Goal: Task Accomplishment & Management: Manage account settings

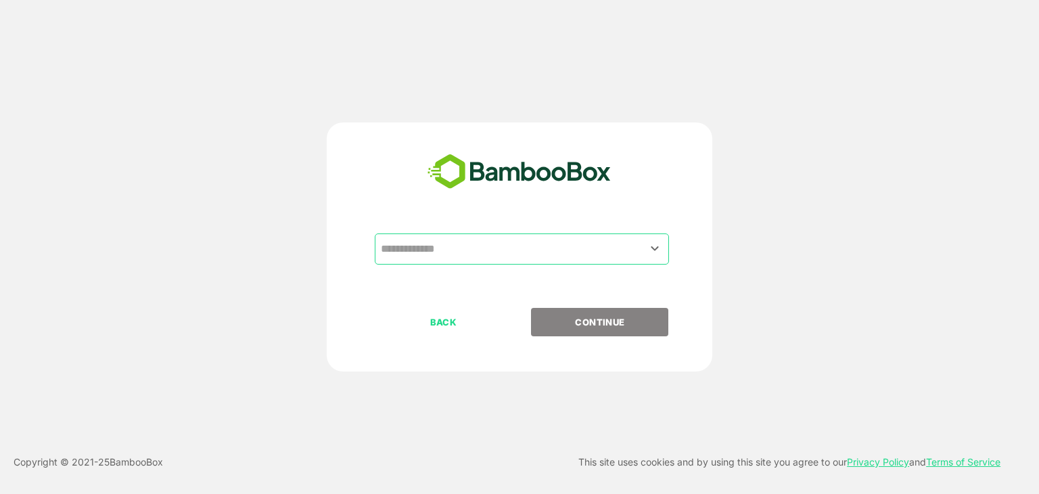
click at [451, 242] on input "text" at bounding box center [521, 249] width 289 height 26
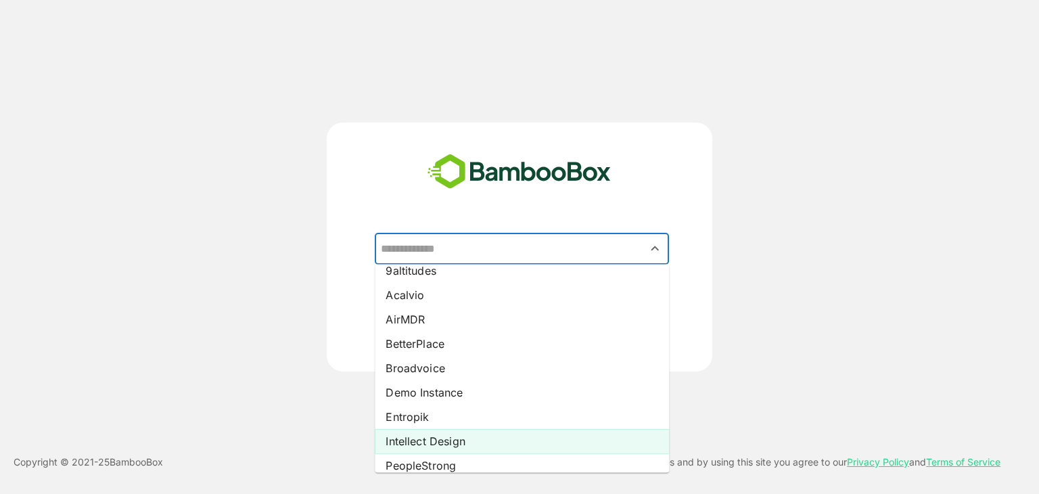
scroll to position [22, 0]
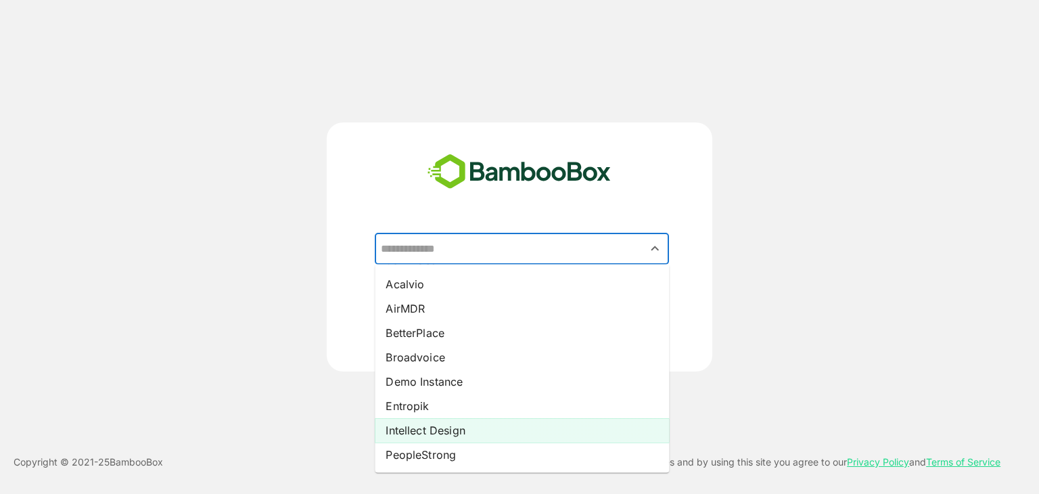
click at [425, 431] on li "Intellect Design" at bounding box center [522, 430] width 294 height 24
type input "**********"
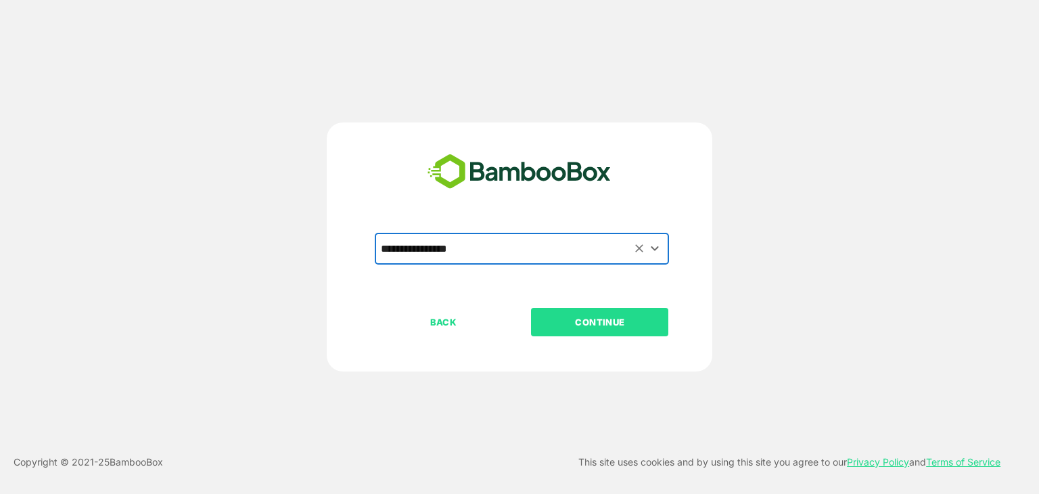
click at [595, 323] on p "CONTINUE" at bounding box center [599, 322] width 135 height 15
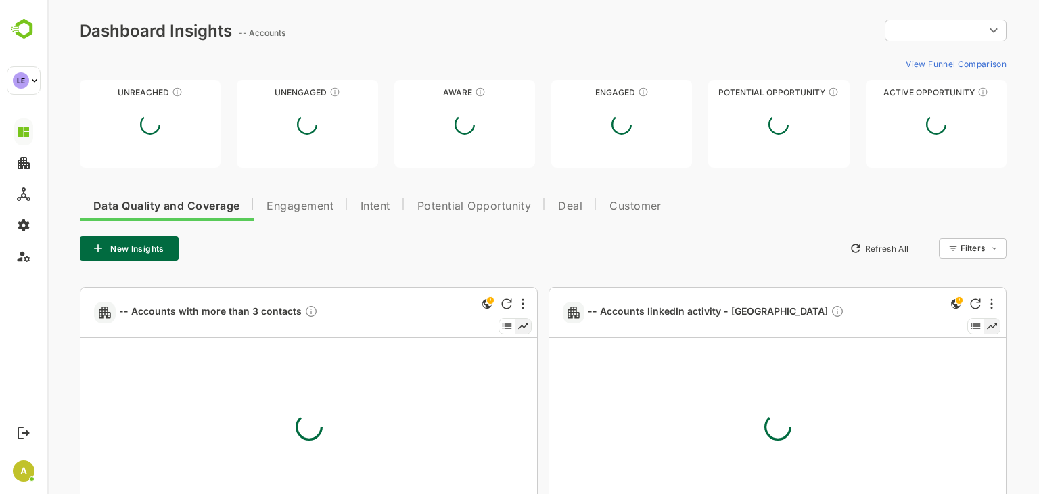
type input "**********"
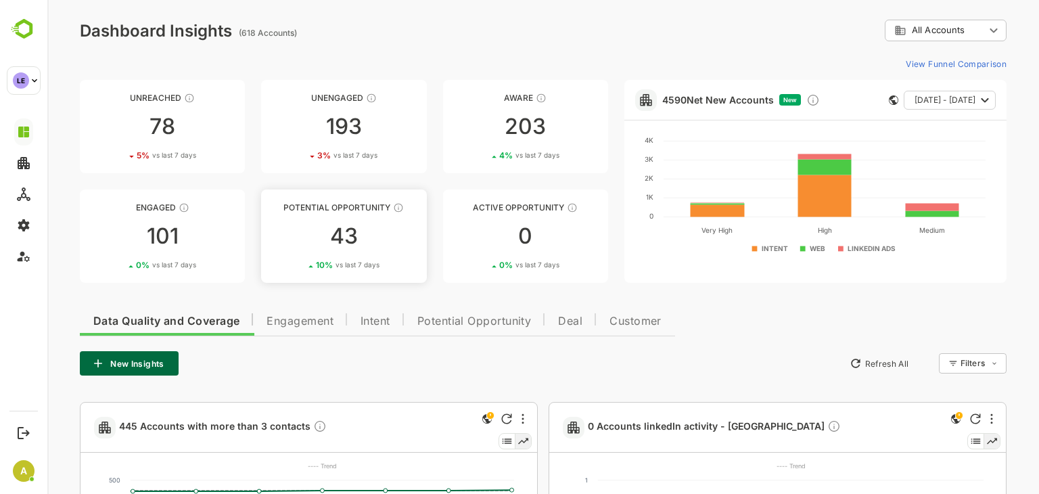
scroll to position [255, 0]
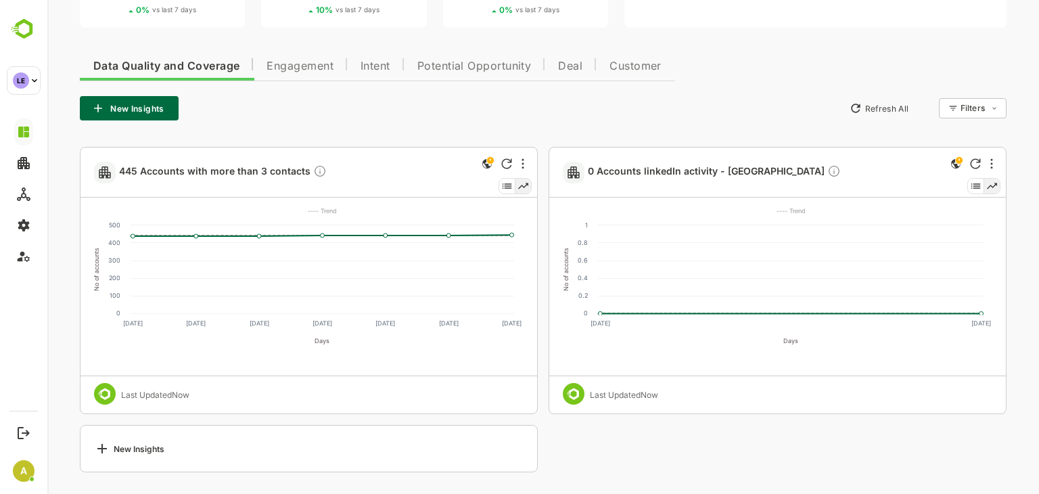
click at [303, 65] on span "Engagement" at bounding box center [300, 66] width 67 height 11
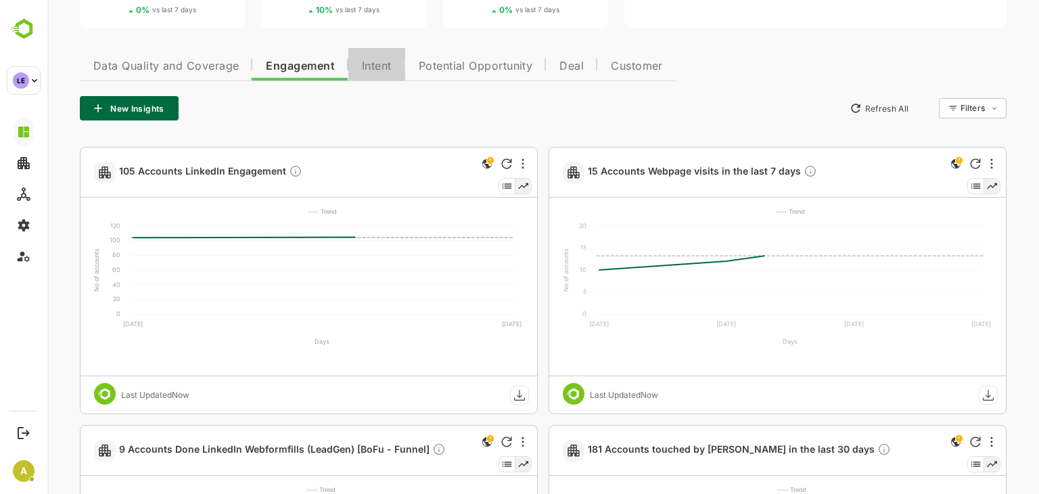
click at [380, 68] on span "Intent" at bounding box center [377, 66] width 30 height 11
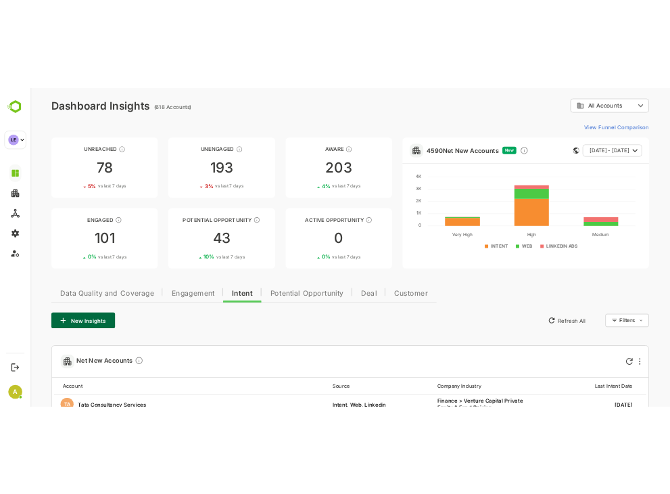
scroll to position [0, 0]
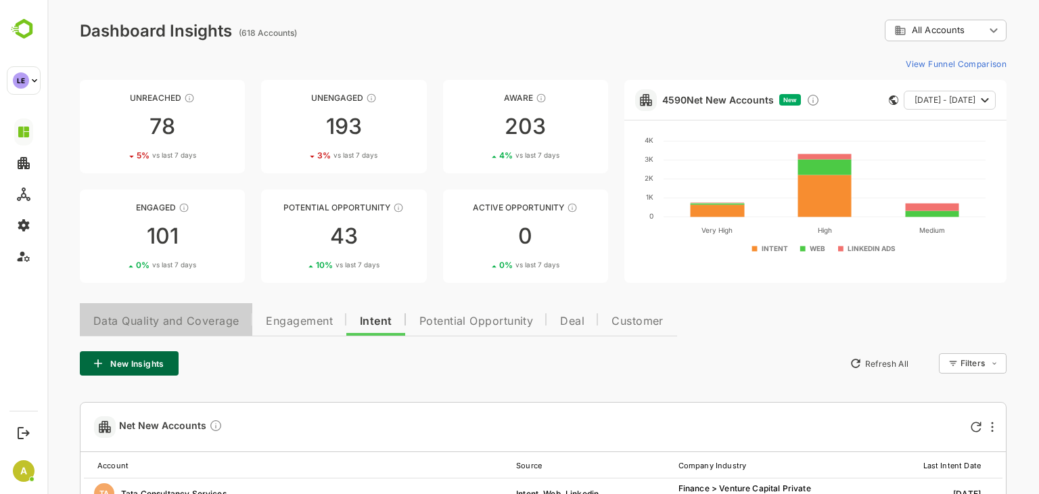
click at [177, 324] on span "Data Quality and Coverage" at bounding box center [165, 321] width 145 height 11
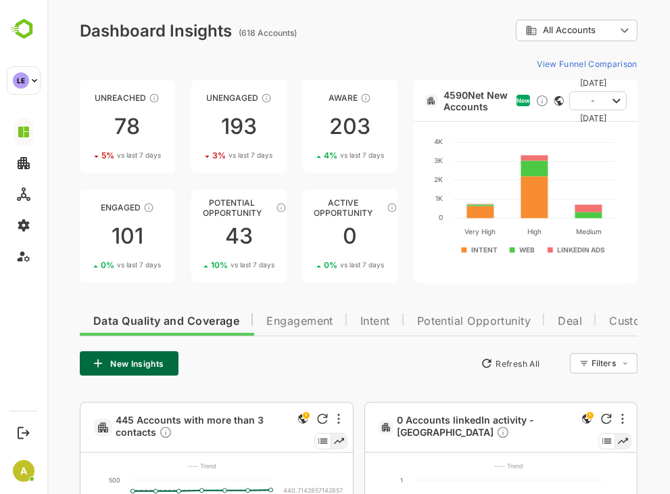
click at [378, 321] on span "Intent" at bounding box center [375, 321] width 30 height 11
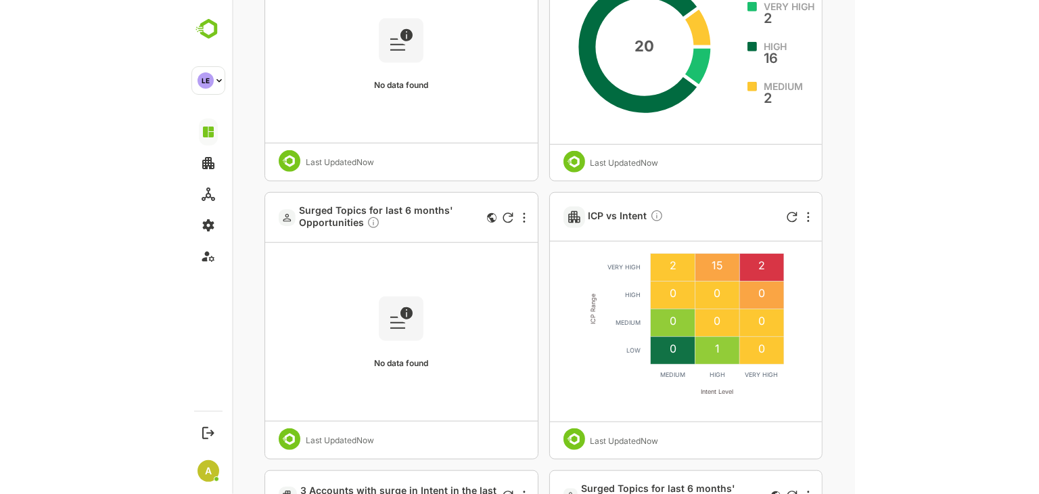
scroll to position [677, 0]
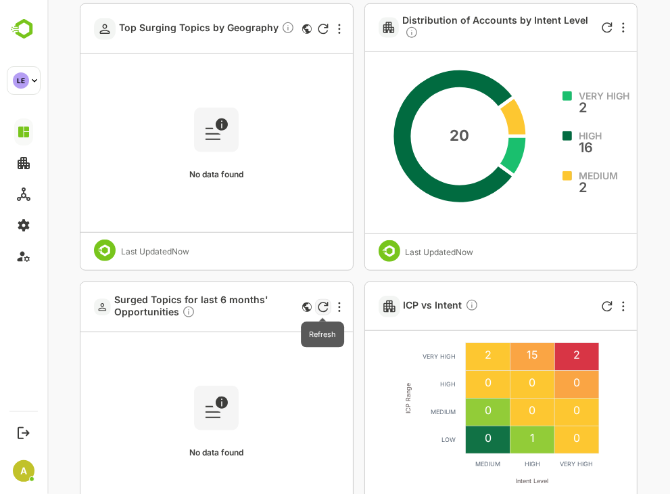
click at [323, 305] on icon "Refresh" at bounding box center [322, 307] width 11 height 11
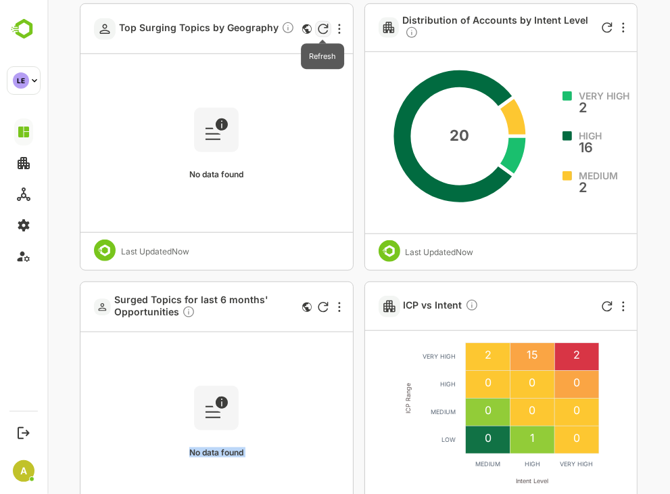
click at [327, 24] on div at bounding box center [323, 29] width 16 height 16
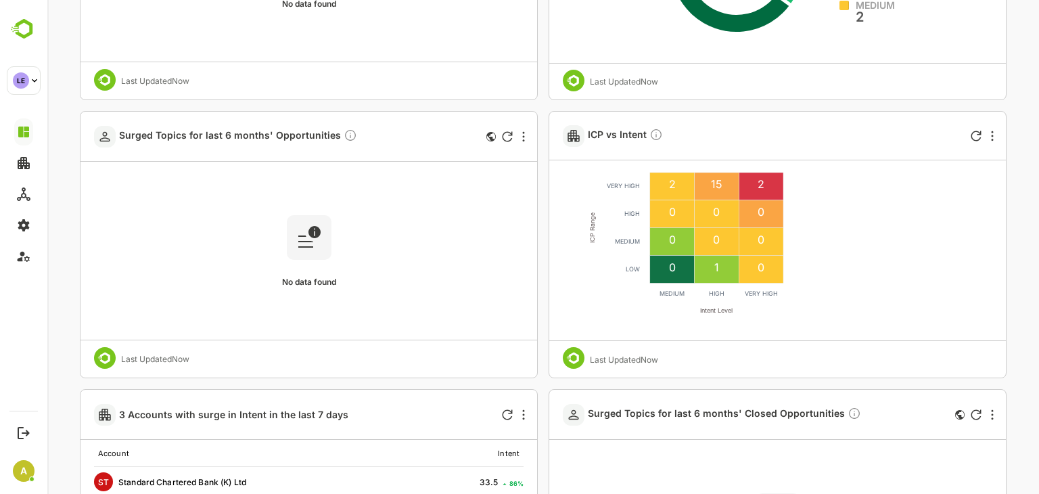
scroll to position [751, 0]
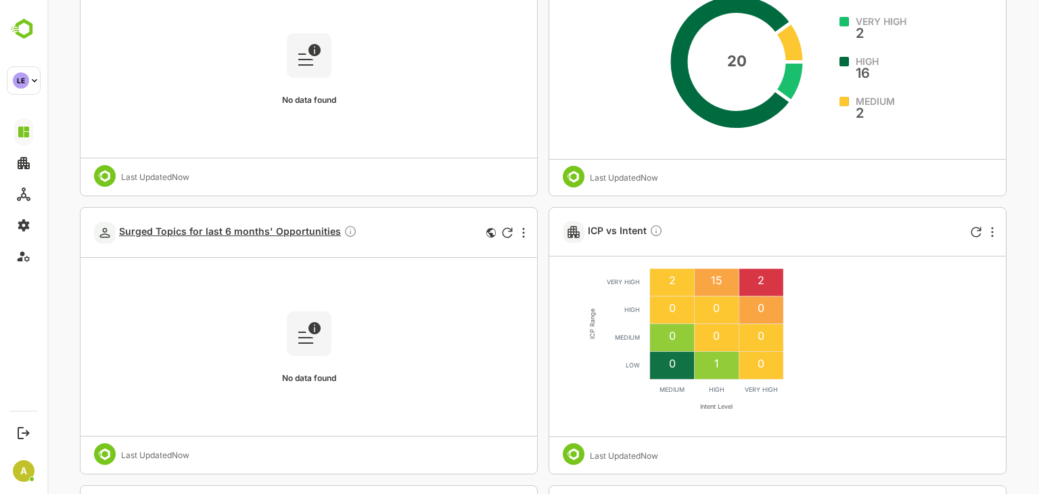
click at [248, 227] on span "Surged Topics for last 6 months' Opportunities" at bounding box center [238, 233] width 238 height 16
click at [262, 229] on span "Surged Topics for last 6 months' Opportunities" at bounding box center [238, 233] width 238 height 16
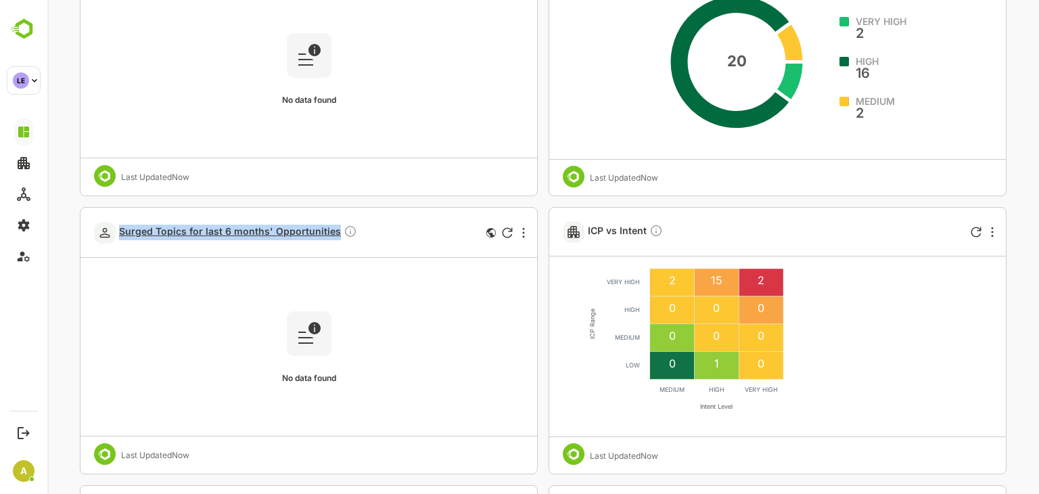
click at [203, 231] on span "Surged Topics for last 6 months' Opportunities" at bounding box center [238, 233] width 238 height 16
click at [230, 231] on span "Surged Topics for last 6 months' Opportunities" at bounding box center [238, 233] width 238 height 16
click at [299, 231] on span "Surged Topics for last 6 months' Opportunities" at bounding box center [238, 233] width 238 height 16
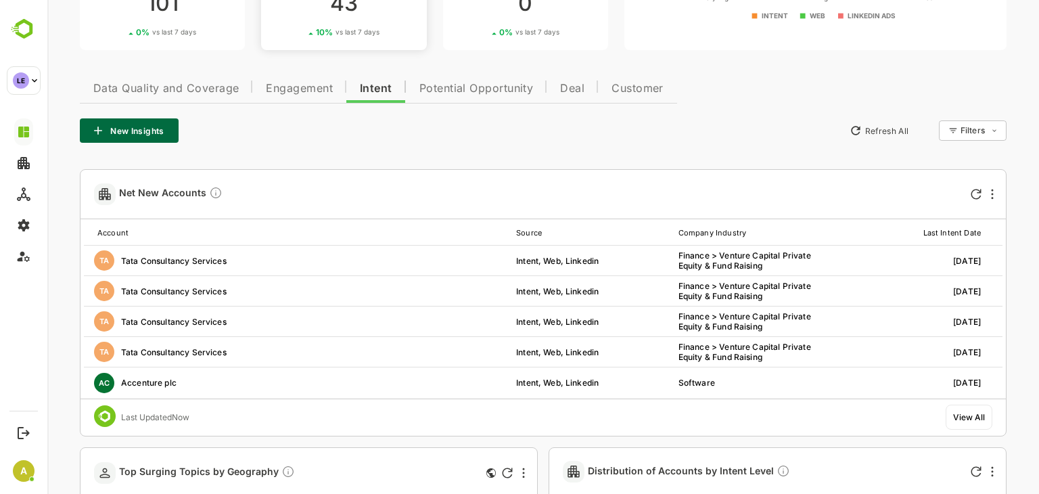
scroll to position [68, 0]
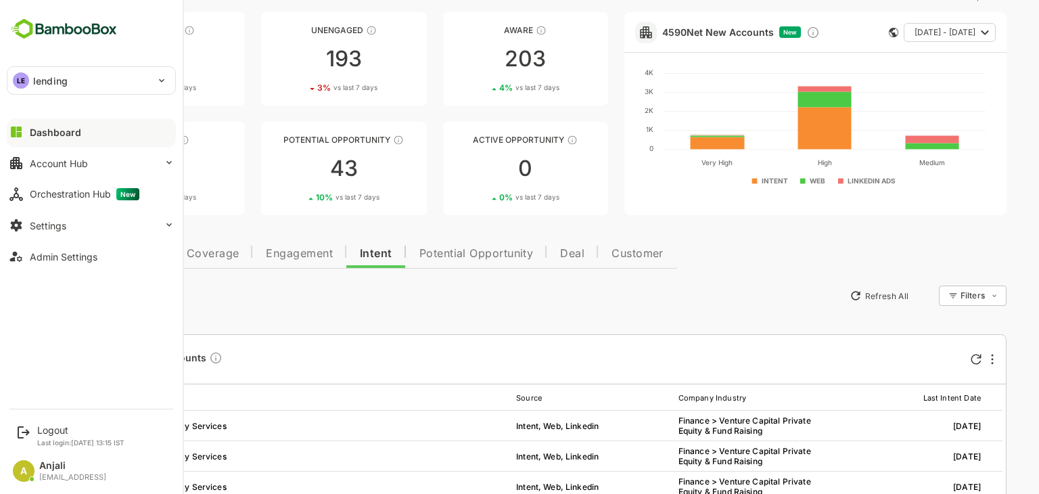
click at [88, 81] on div "LE lending" at bounding box center [83, 80] width 152 height 27
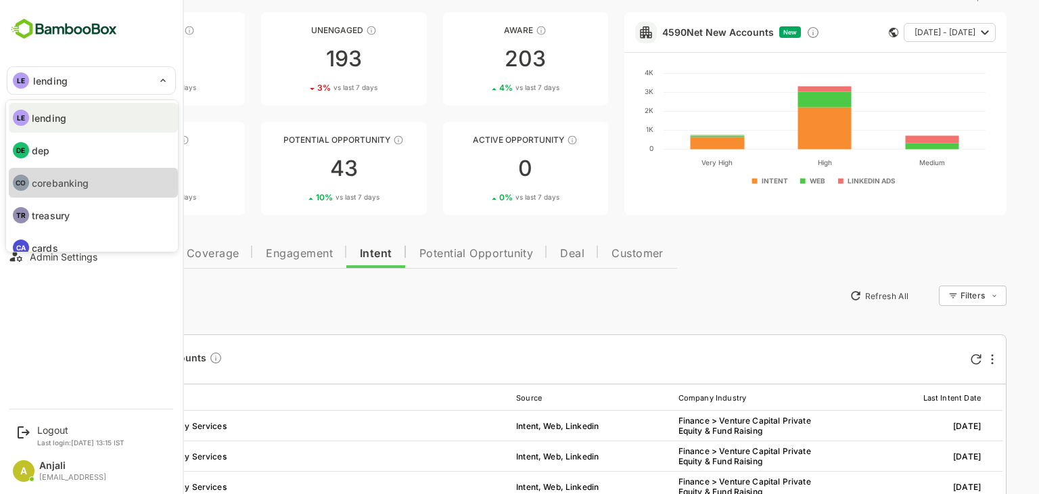
click at [70, 179] on p "corebanking" at bounding box center [60, 183] width 57 height 14
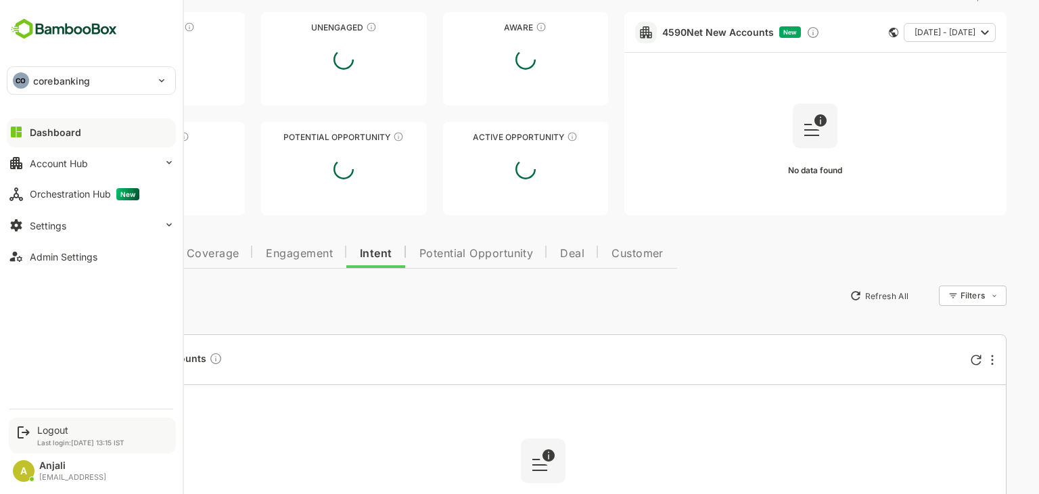
click at [62, 427] on div "Logout" at bounding box center [80, 430] width 87 height 12
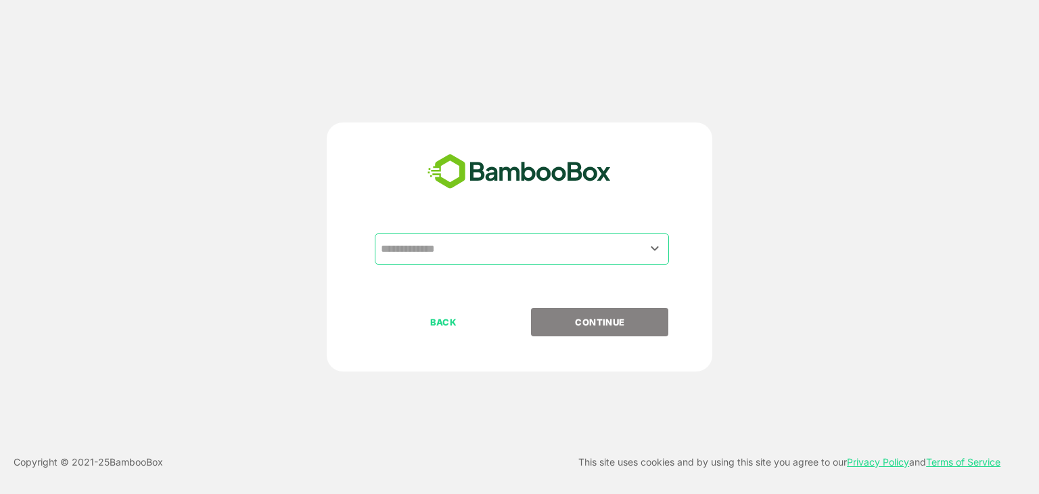
click at [455, 224] on div "​ BACK CONTINUE" at bounding box center [520, 246] width 386 height 249
click at [452, 239] on input "text" at bounding box center [521, 249] width 289 height 26
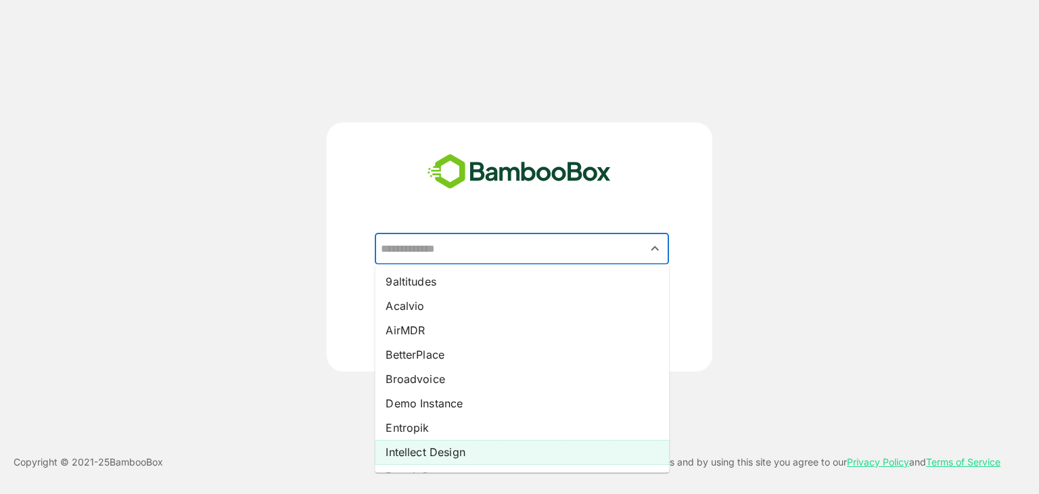
click at [449, 455] on li "Intellect Design" at bounding box center [522, 452] width 294 height 24
type input "**********"
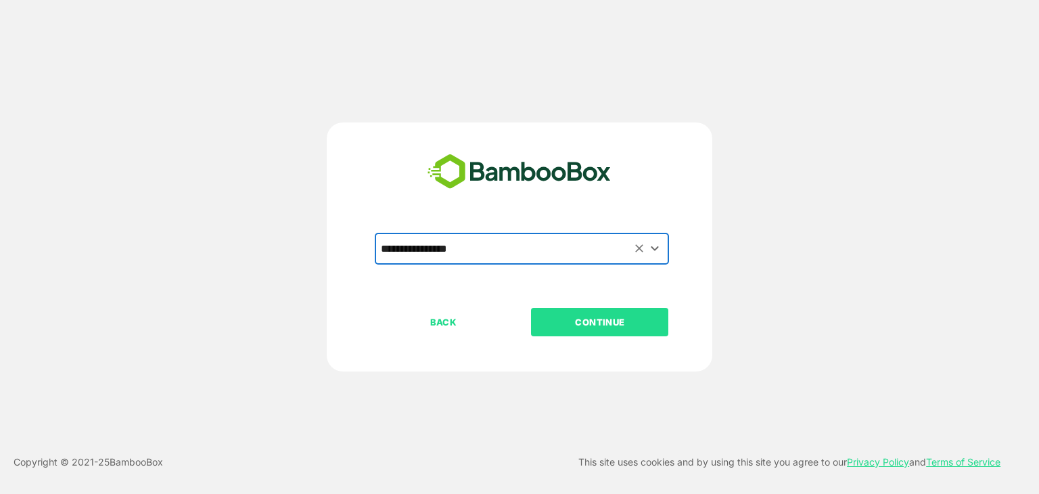
click at [610, 313] on button "CONTINUE" at bounding box center [599, 322] width 137 height 28
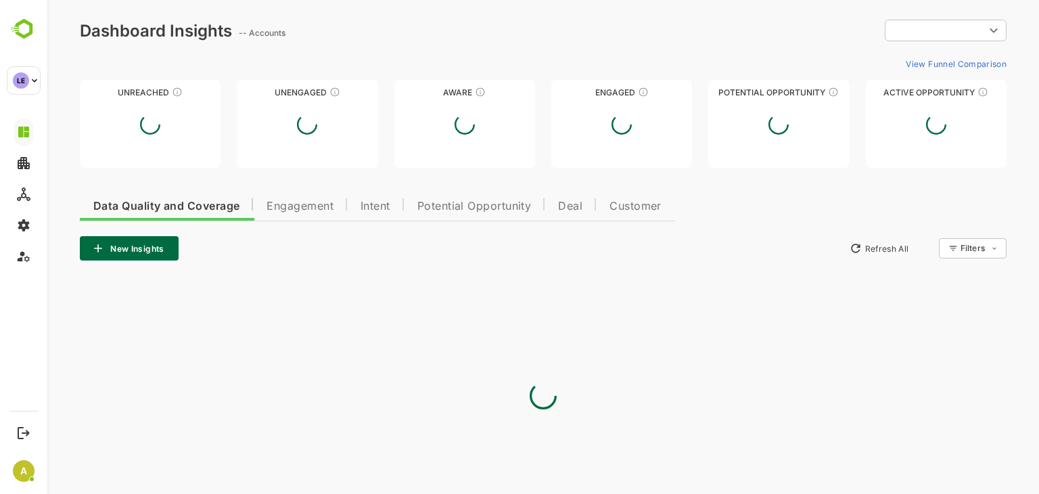
type input "**********"
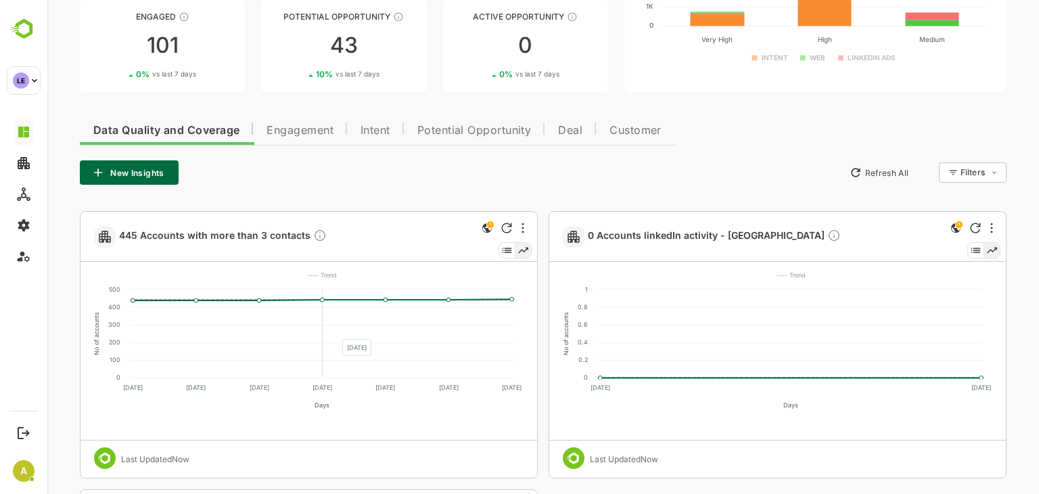
scroll to position [255, 0]
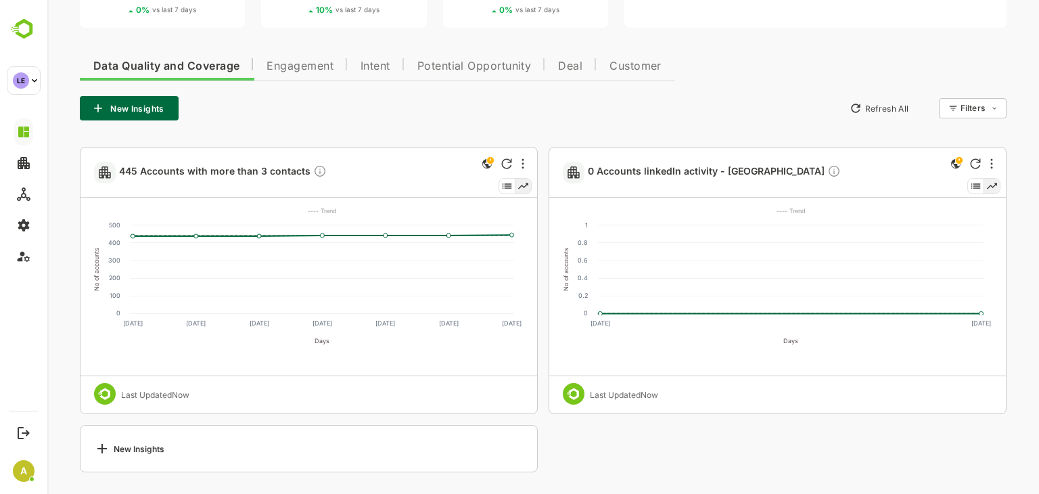
click at [365, 67] on span "Intent" at bounding box center [376, 66] width 30 height 11
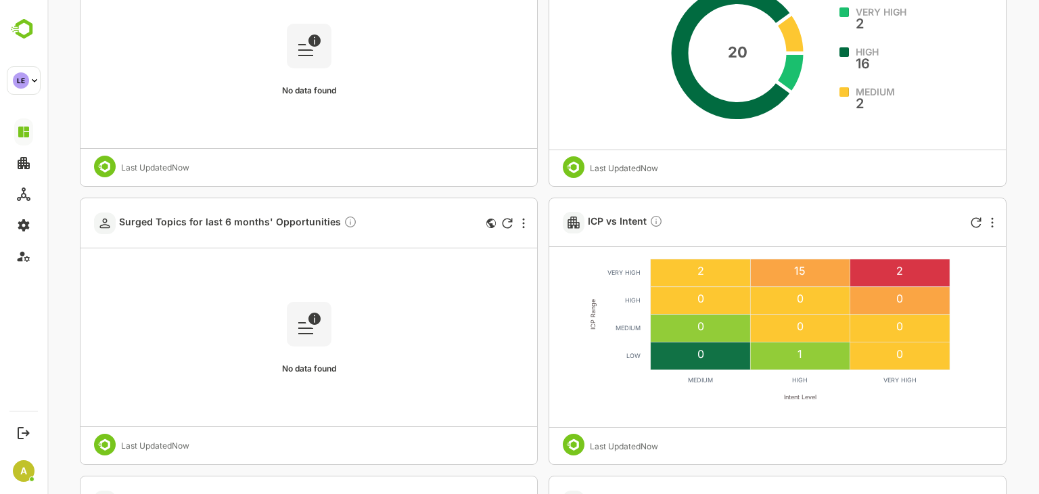
scroll to position [616, 0]
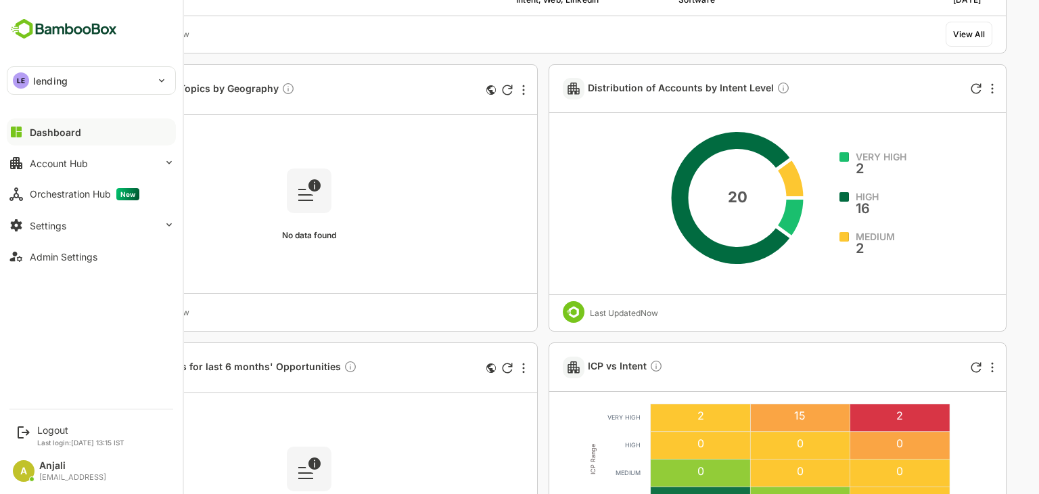
click at [51, 83] on p "lending" at bounding box center [50, 81] width 35 height 14
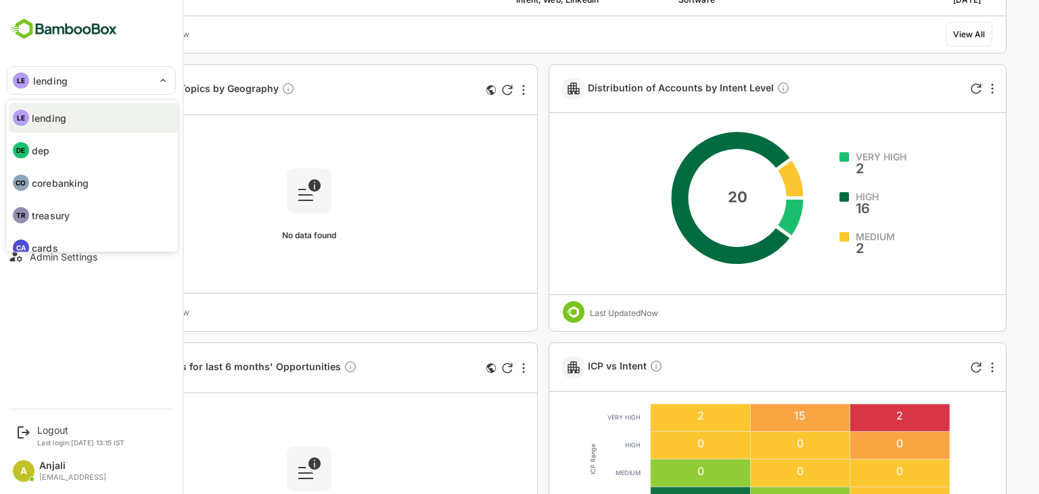
scroll to position [46, 0]
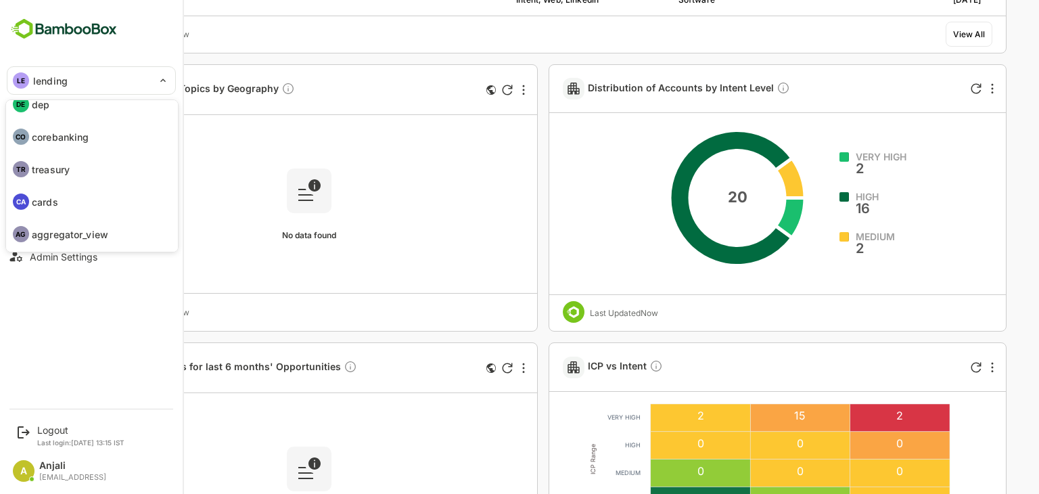
click at [70, 236] on p "aggregator_view" at bounding box center [70, 234] width 76 height 14
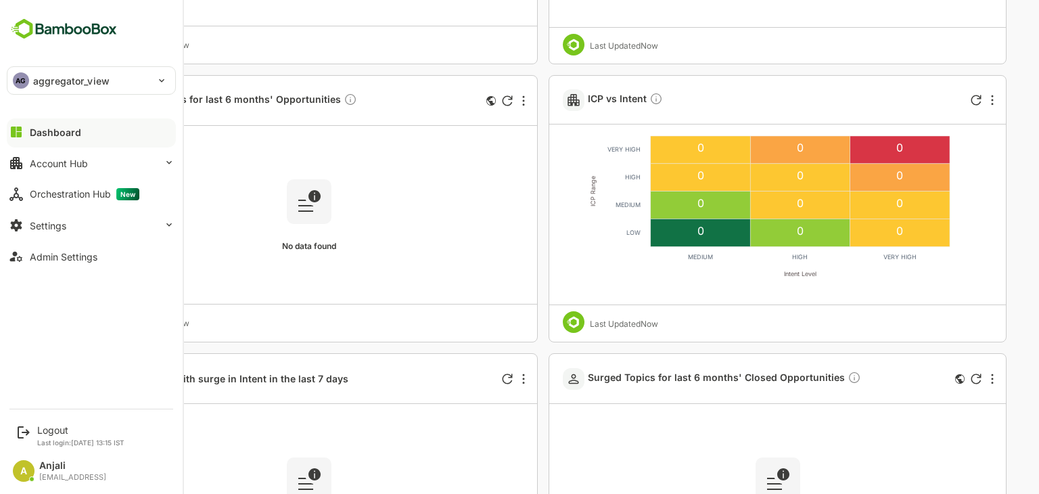
scroll to position [954, 0]
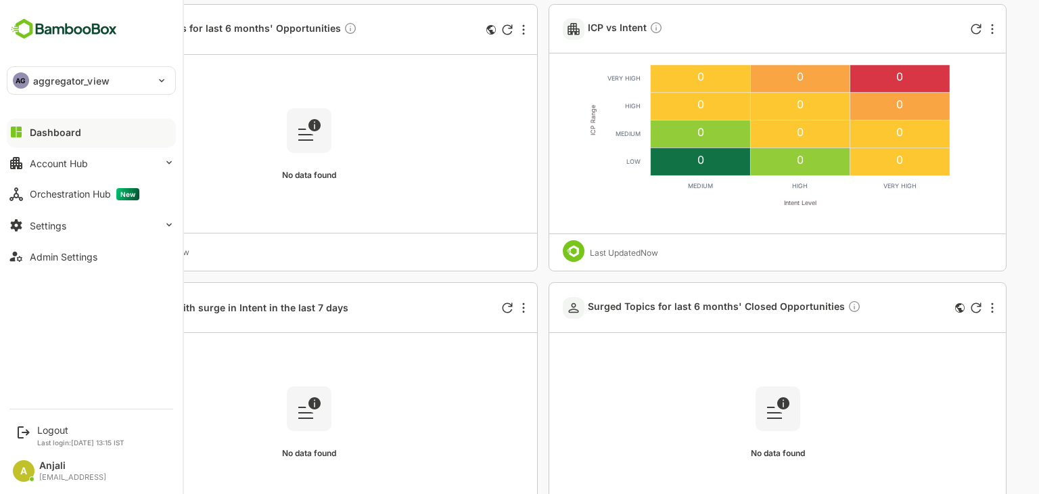
click at [114, 81] on div "AG aggregator_view" at bounding box center [83, 80] width 152 height 27
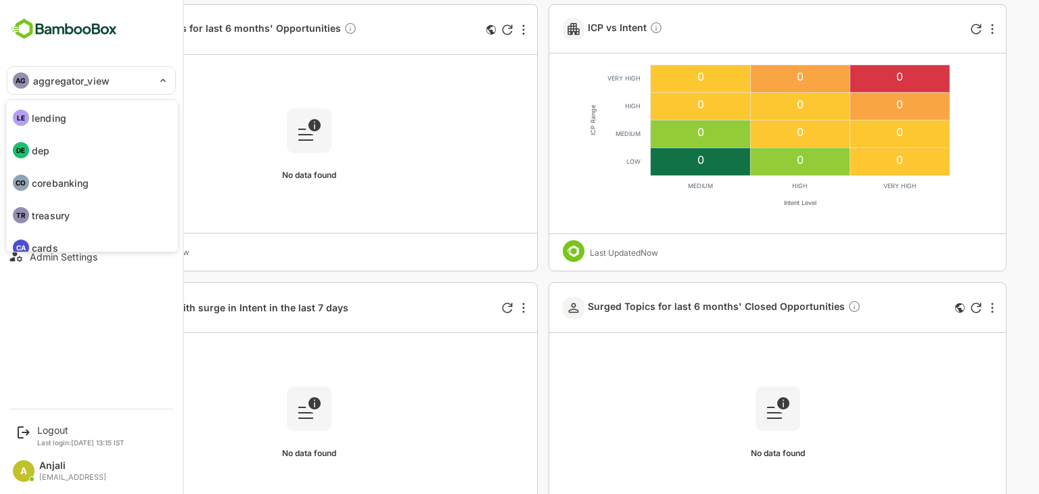
scroll to position [46, 0]
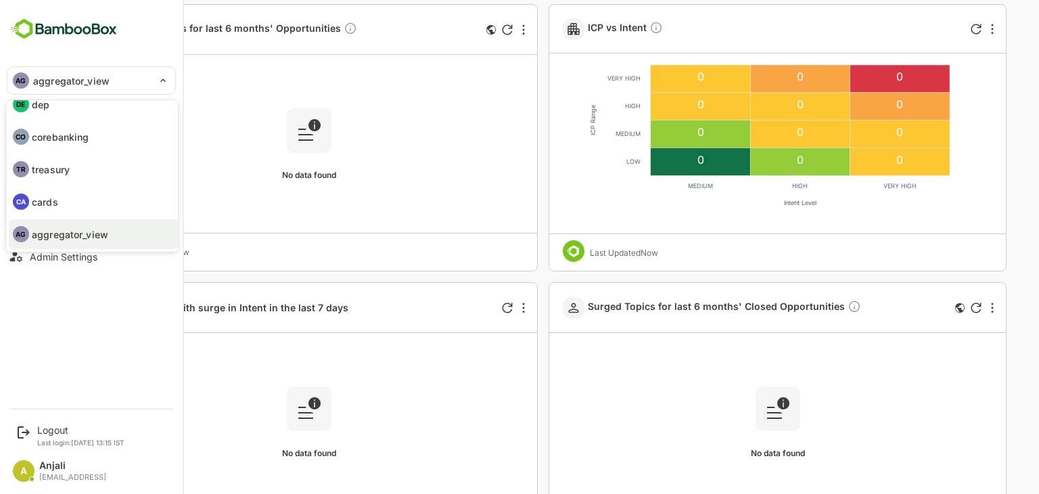
click at [72, 177] on li "TR treasury" at bounding box center [93, 169] width 169 height 30
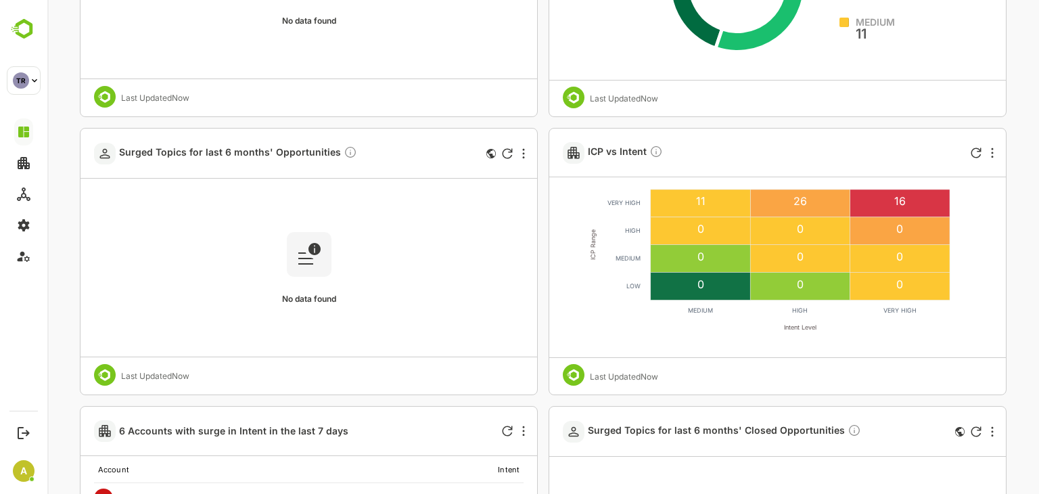
scroll to position [751, 0]
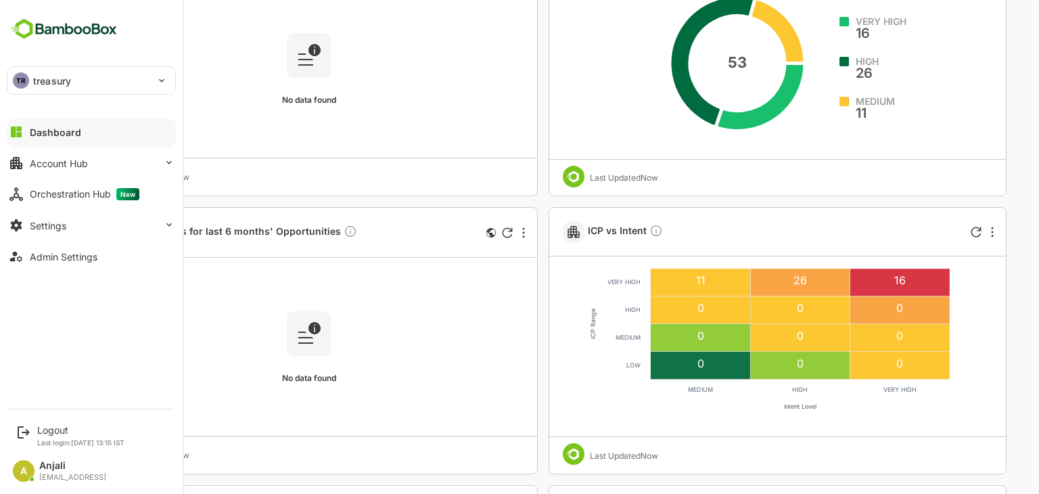
click at [86, 67] on div "TR treasury" at bounding box center [83, 80] width 152 height 27
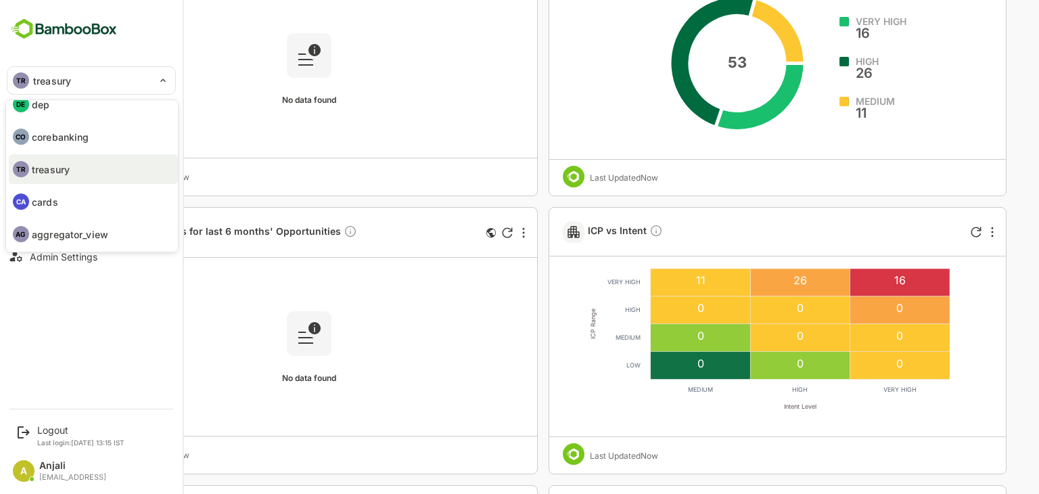
scroll to position [0, 0]
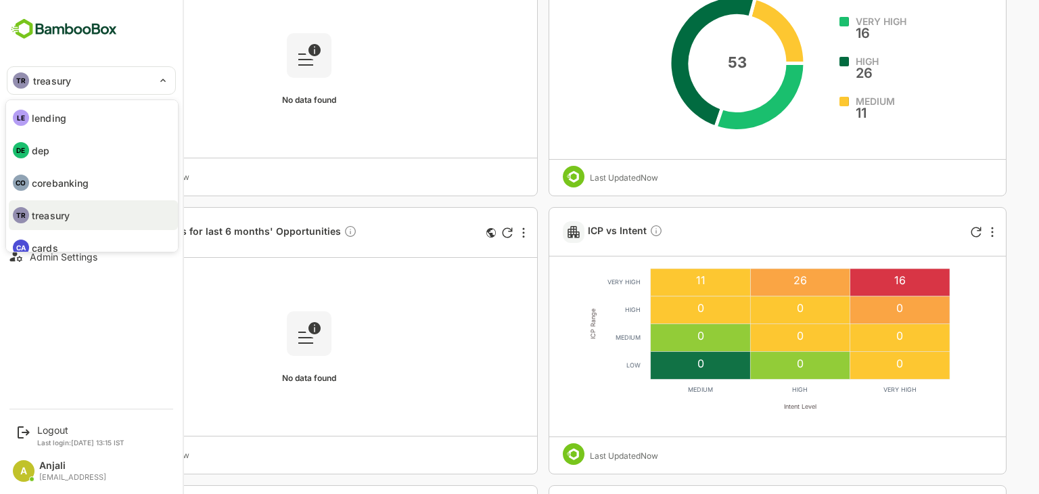
click at [65, 122] on p "lending" at bounding box center [49, 118] width 35 height 14
type input "*******"
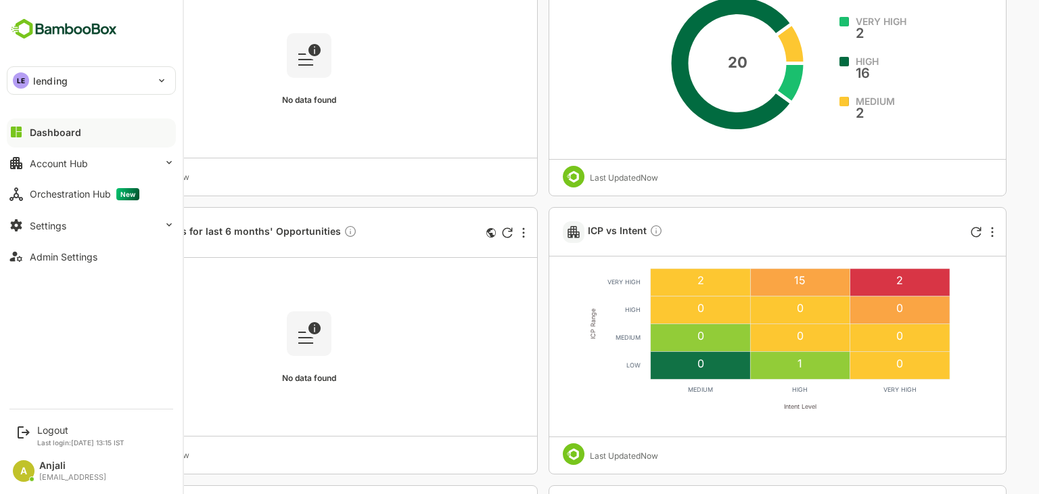
scroll to position [1089, 0]
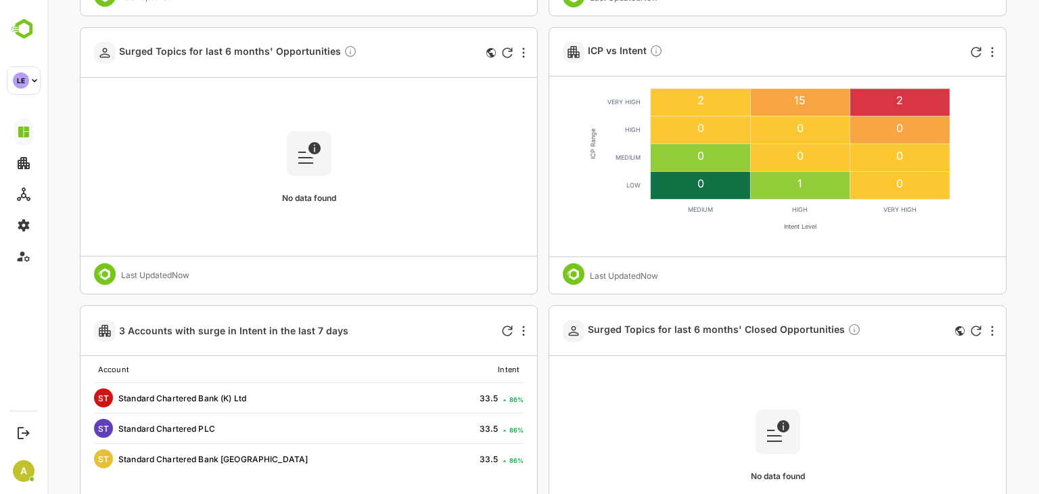
scroll to position [819, 0]
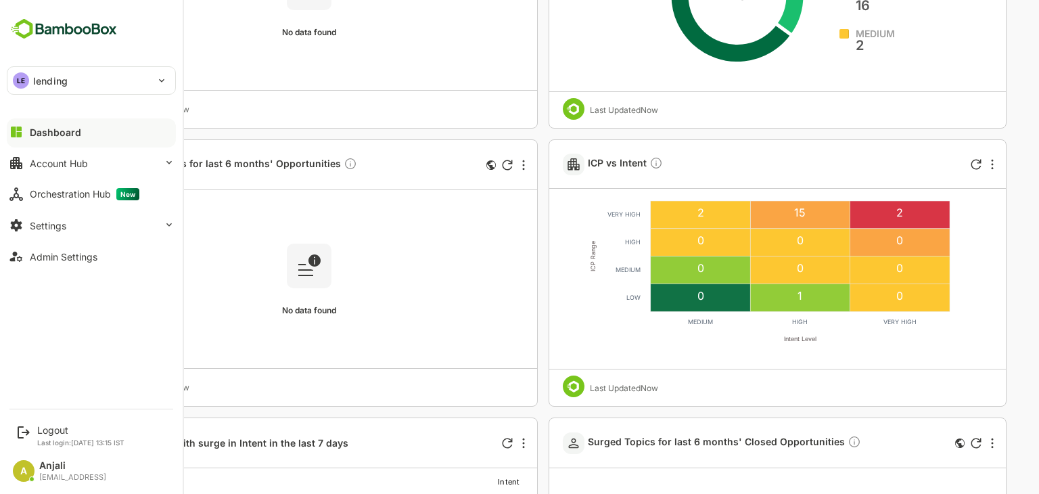
click at [112, 79] on div "LE lending" at bounding box center [83, 80] width 152 height 27
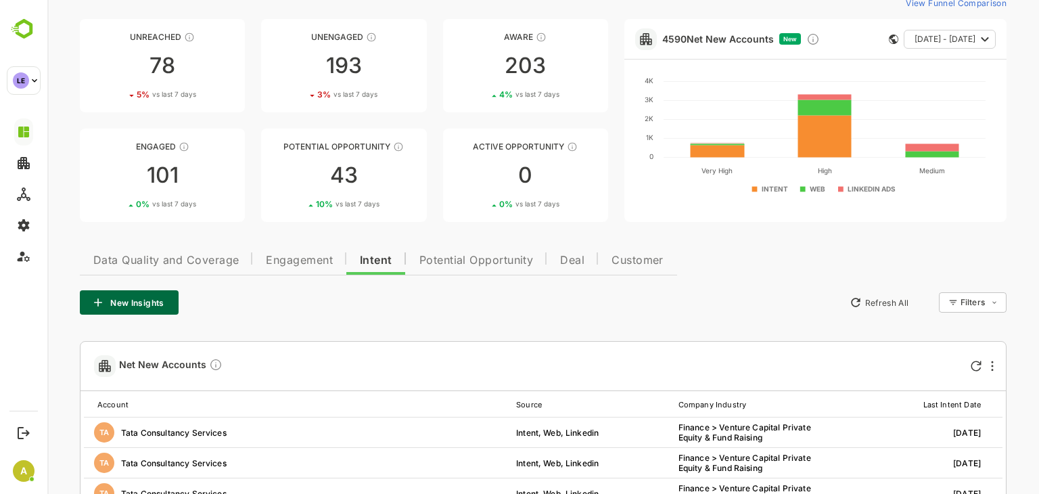
scroll to position [0, 0]
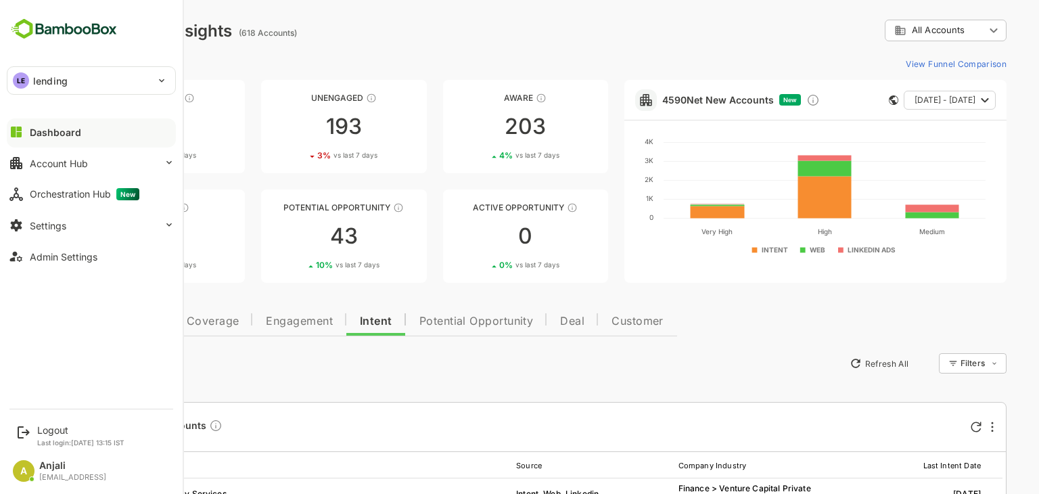
click at [110, 71] on div "LE lending" at bounding box center [83, 80] width 152 height 27
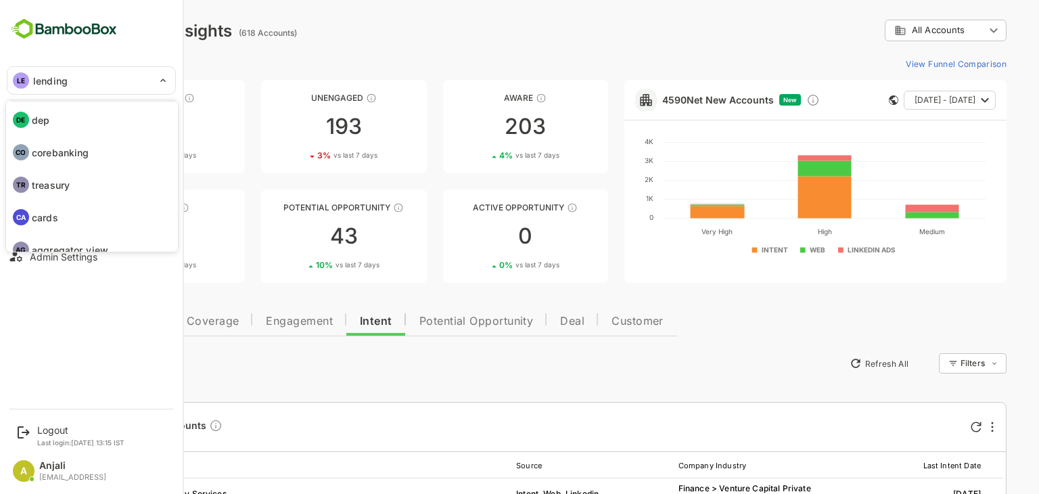
scroll to position [46, 0]
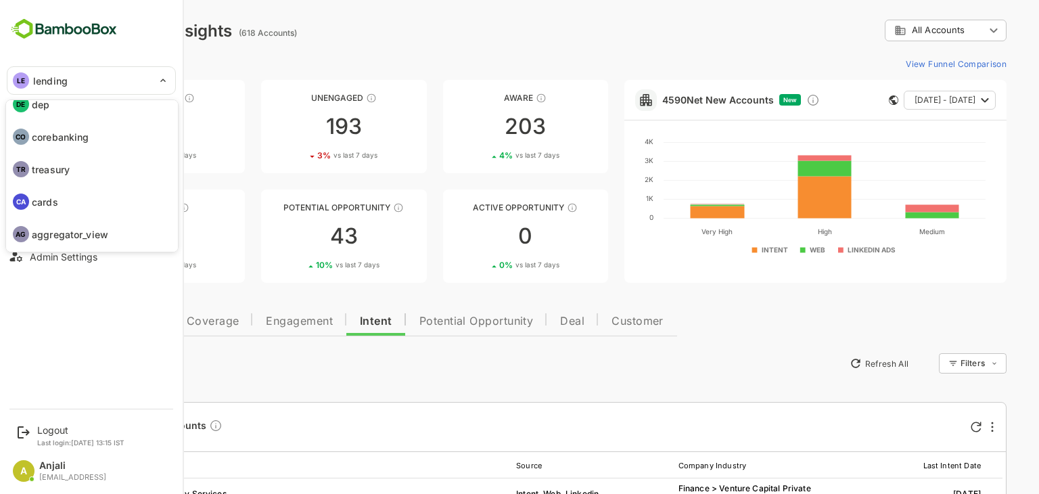
click at [60, 202] on li "CA cards" at bounding box center [93, 202] width 169 height 30
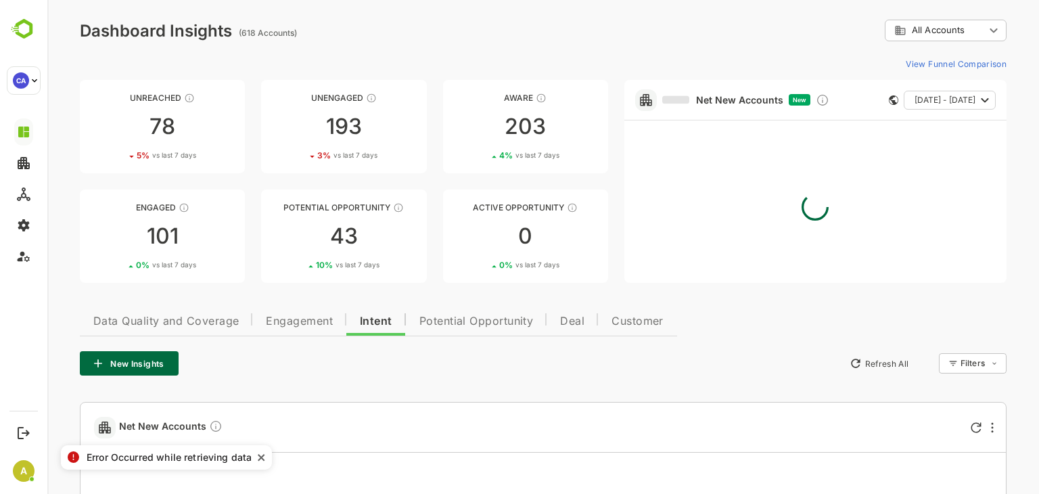
scroll to position [0, 0]
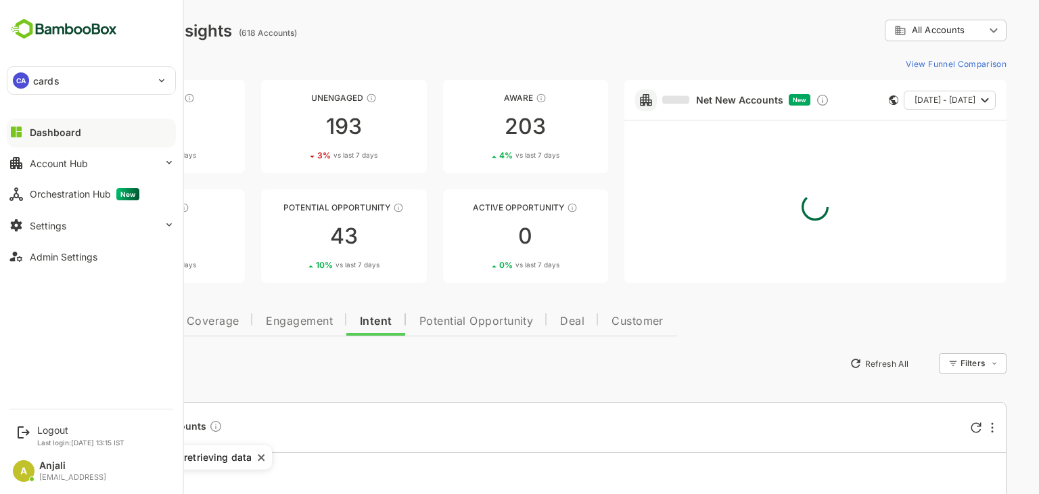
click at [50, 79] on p "cards" at bounding box center [46, 81] width 26 height 14
click at [87, 73] on div "CA cards" at bounding box center [83, 80] width 152 height 27
click at [63, 430] on div "Logout" at bounding box center [80, 430] width 87 height 12
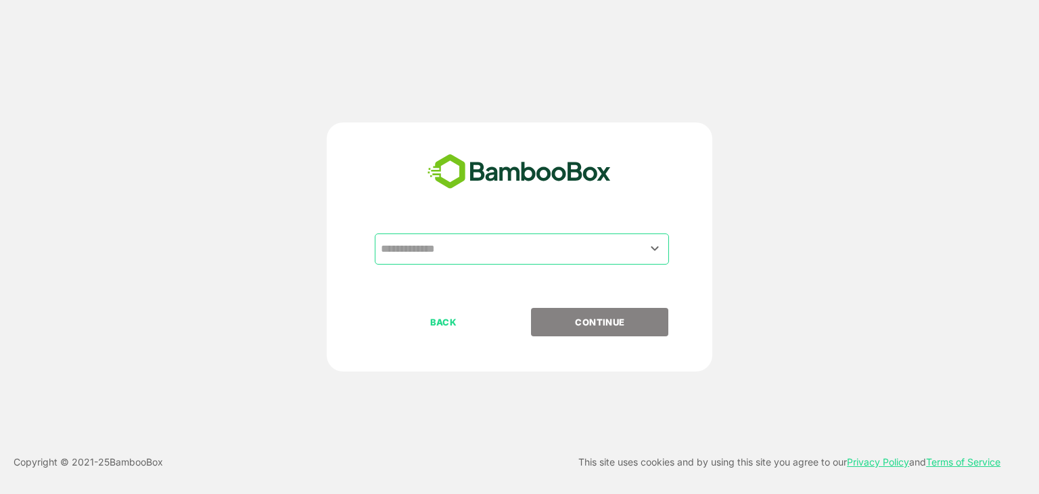
click at [476, 244] on input "text" at bounding box center [521, 249] width 289 height 26
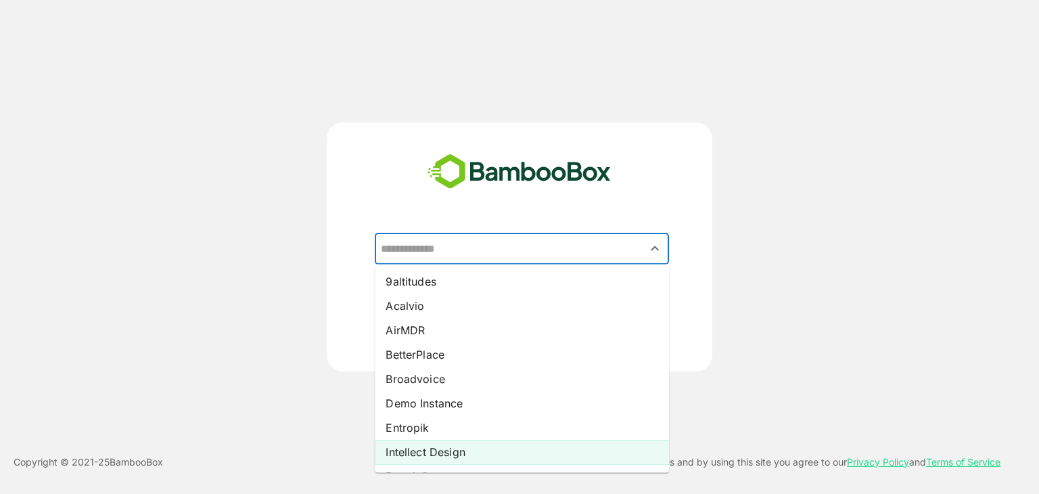
click at [421, 448] on li "Intellect Design" at bounding box center [522, 452] width 294 height 24
type input "**********"
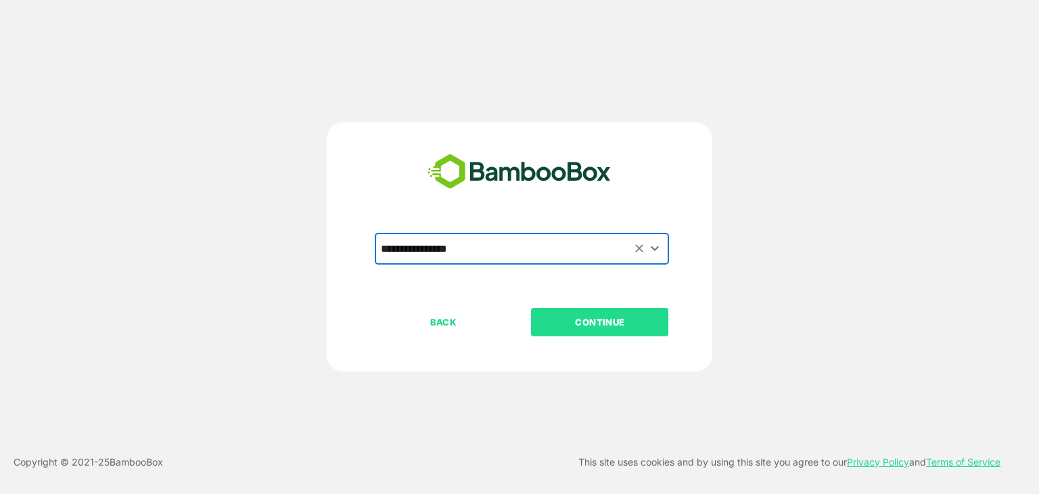
click at [589, 306] on div "**********" at bounding box center [519, 270] width 337 height 74
click at [587, 315] on p "CONTINUE" at bounding box center [599, 322] width 135 height 15
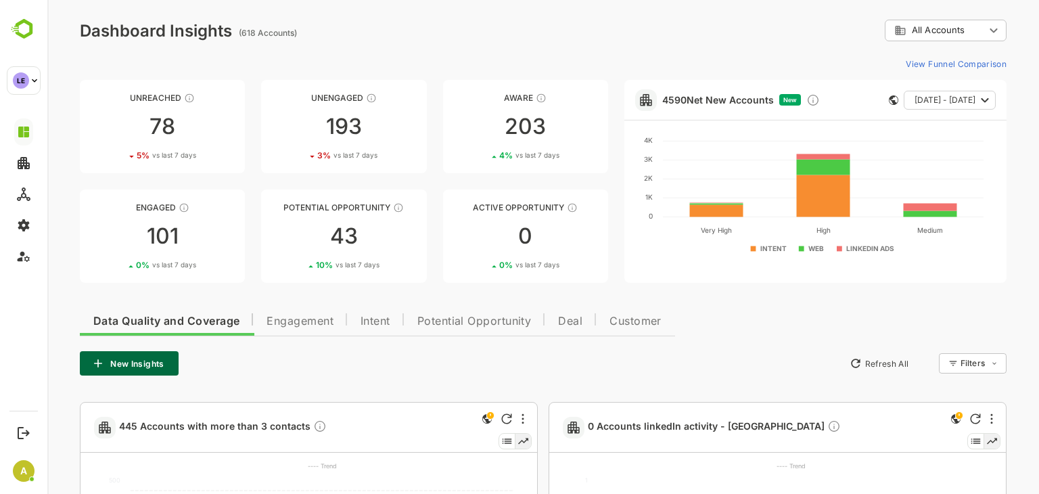
click at [371, 319] on span "Intent" at bounding box center [376, 321] width 30 height 11
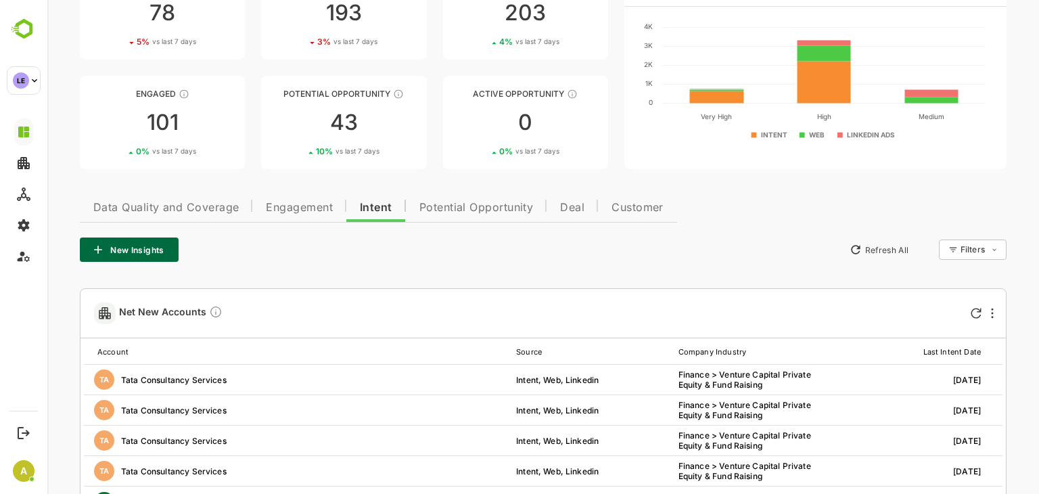
scroll to position [135, 0]
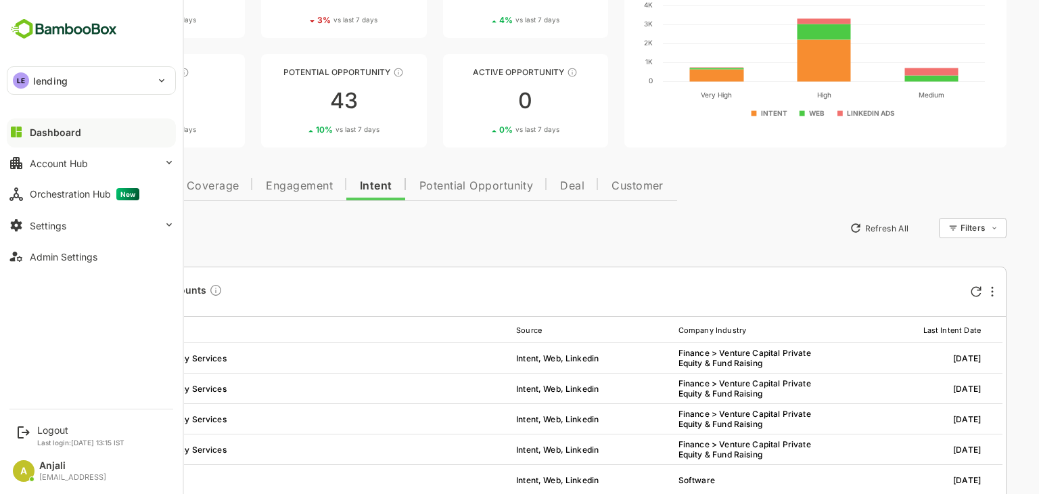
click at [64, 86] on p "lending" at bounding box center [50, 81] width 35 height 14
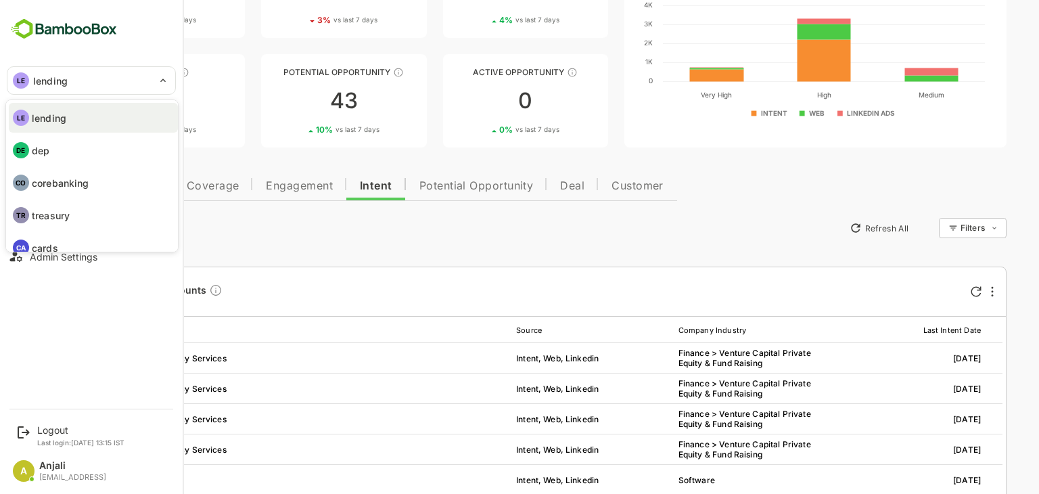
click at [51, 239] on li "CA cards" at bounding box center [93, 248] width 169 height 30
type input "*****"
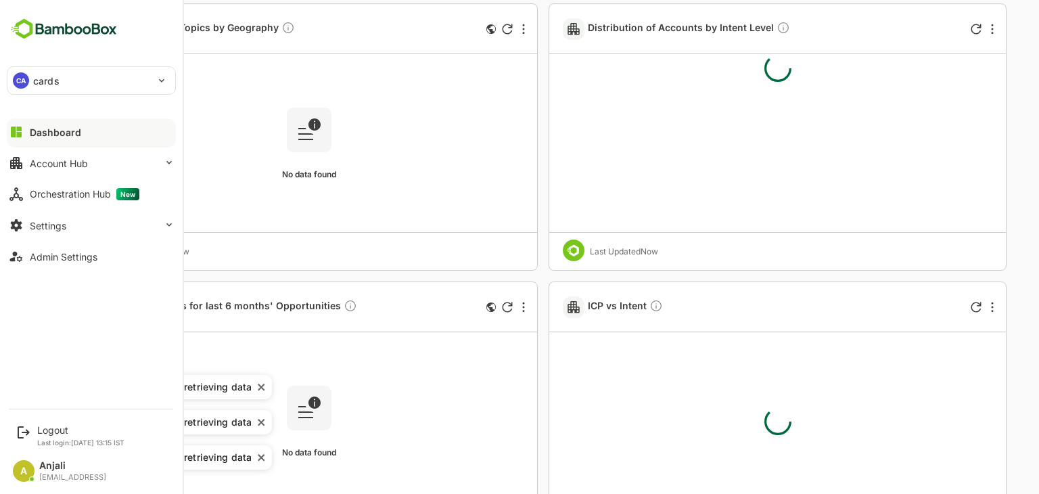
scroll to position [203, 0]
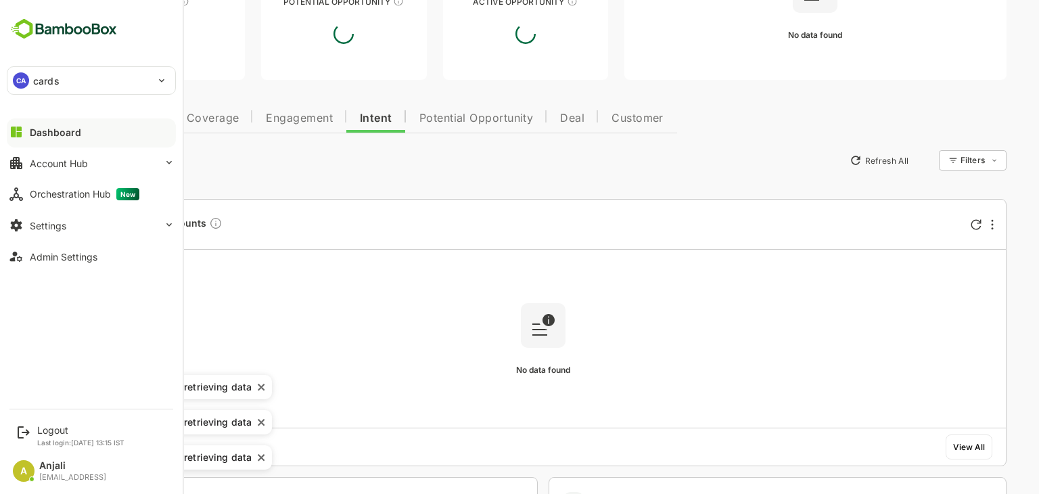
click at [631, 166] on div "New Insights Refresh All Filters ​" at bounding box center [543, 160] width 927 height 24
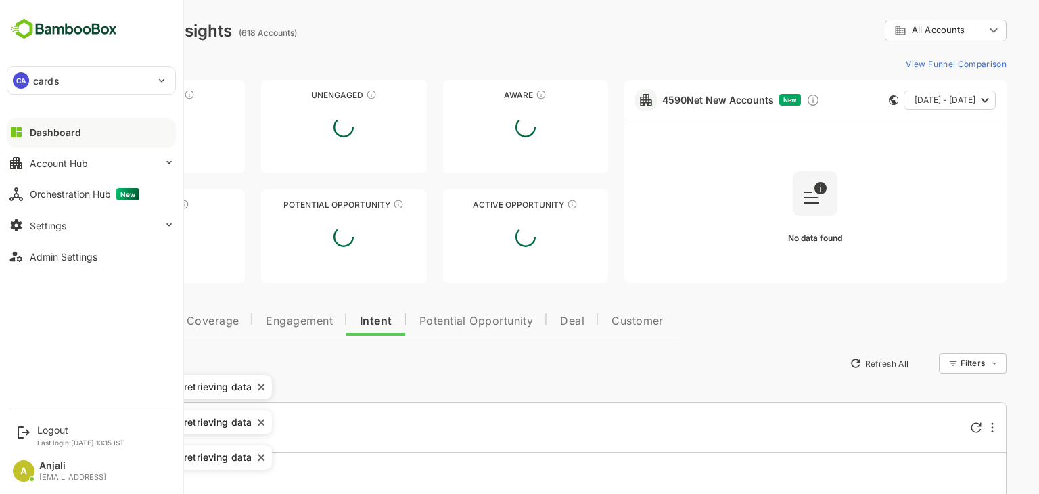
scroll to position [271, 0]
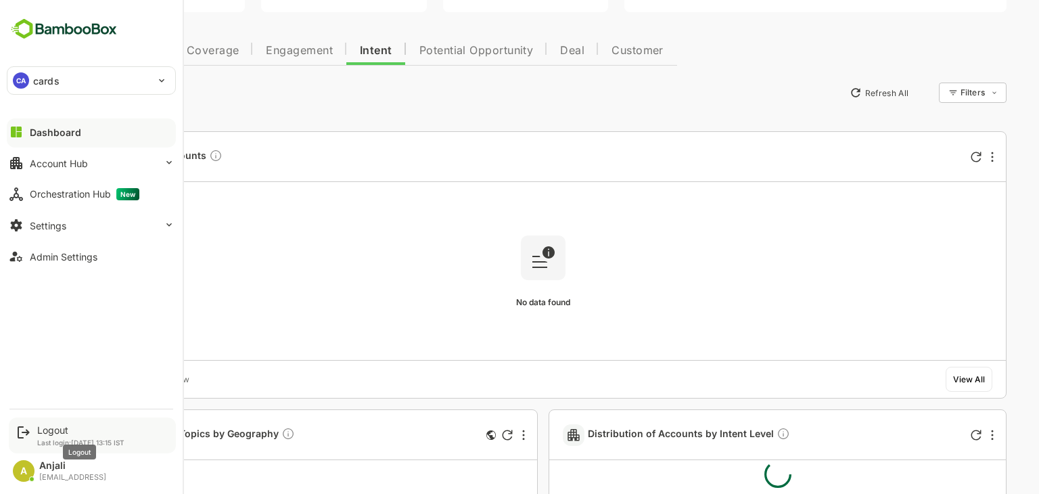
click at [59, 432] on div "Logout" at bounding box center [80, 430] width 87 height 12
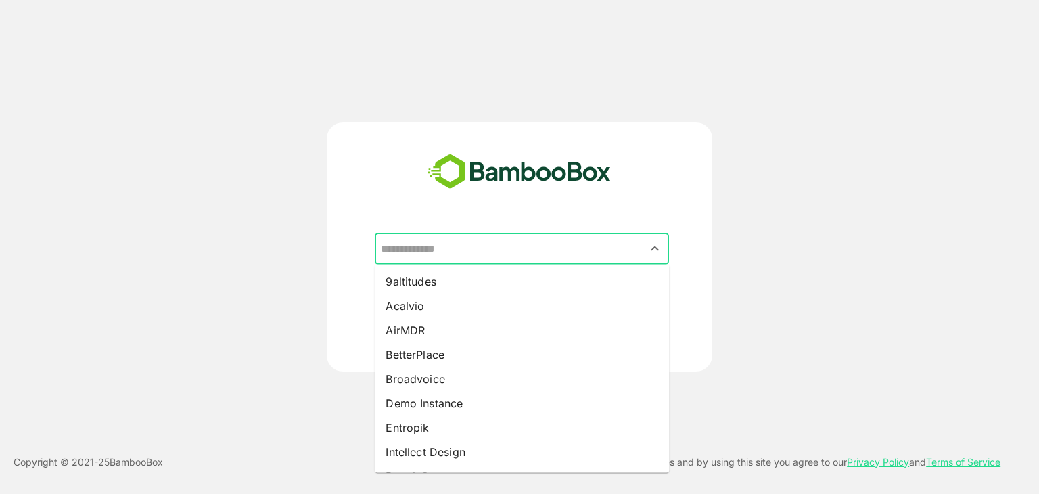
click at [474, 240] on input "text" at bounding box center [521, 249] width 289 height 26
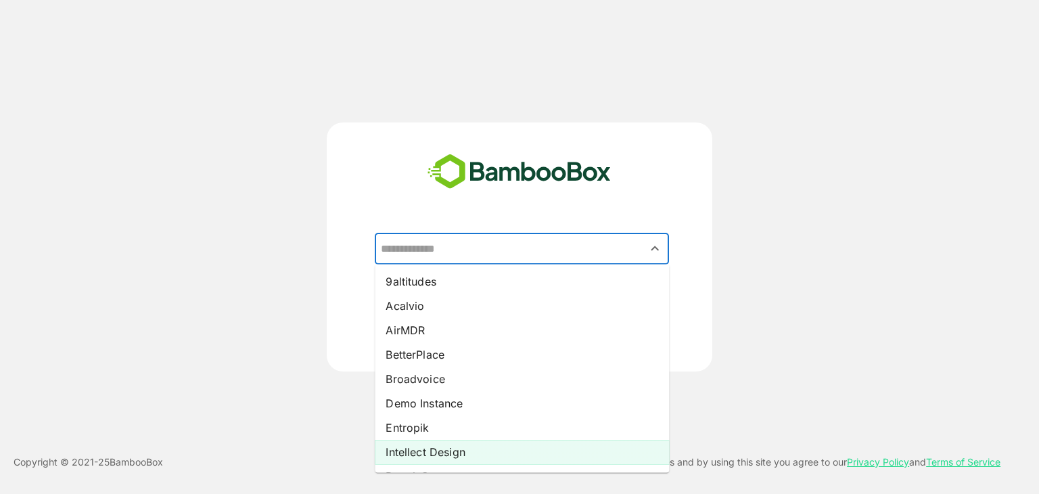
click at [430, 450] on li "Intellect Design" at bounding box center [522, 452] width 294 height 24
type input "**********"
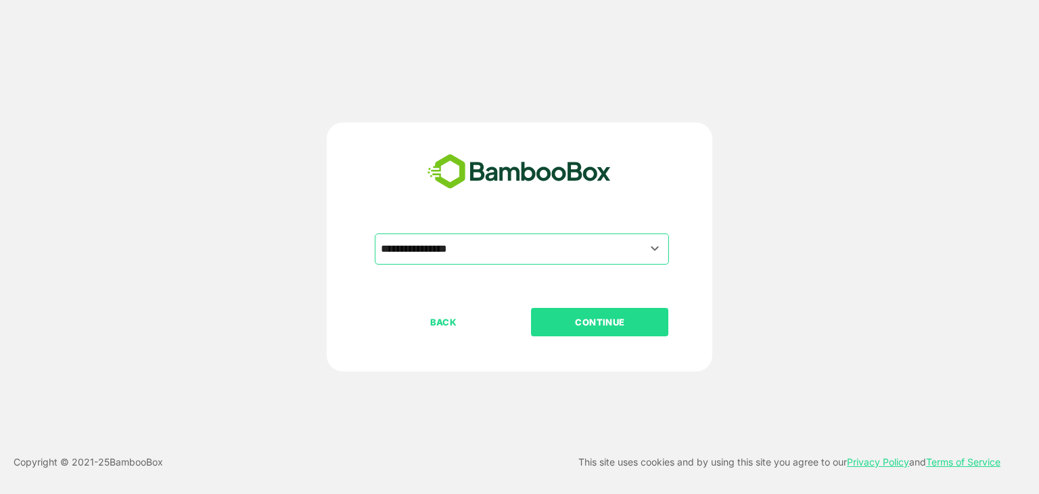
click at [601, 324] on p "CONTINUE" at bounding box center [599, 322] width 135 height 15
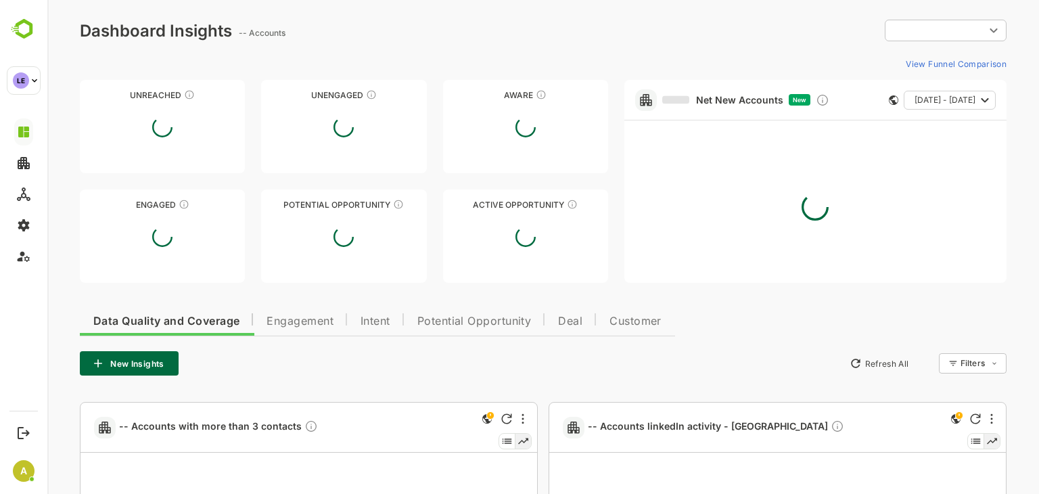
type input "**********"
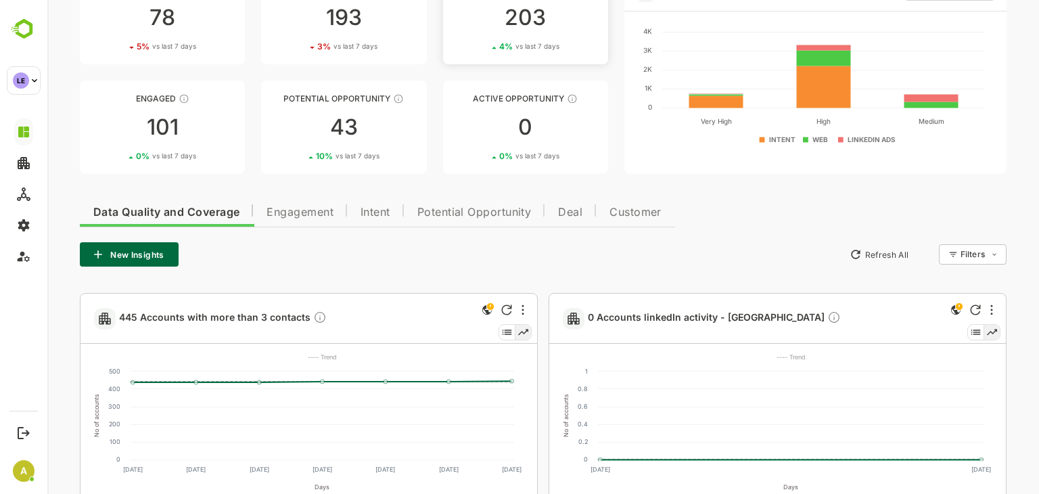
scroll to position [255, 0]
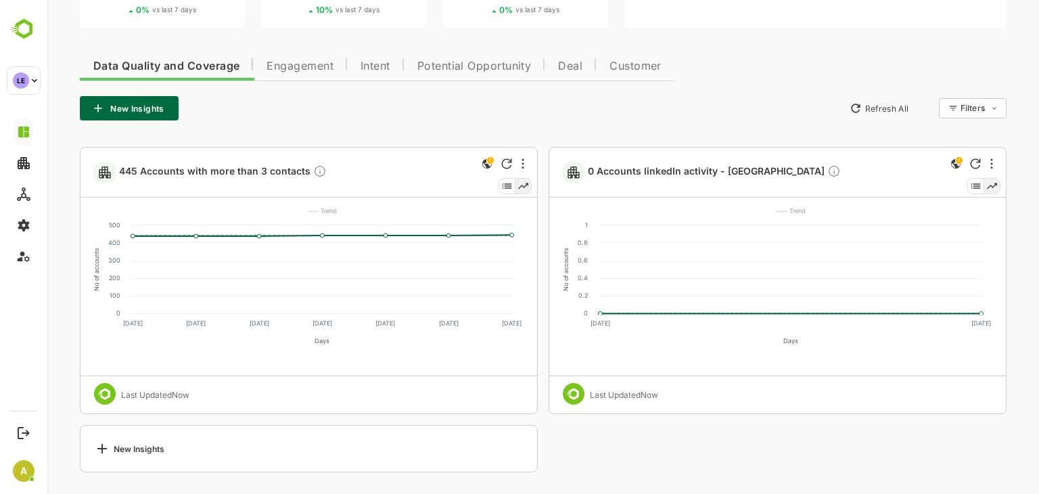
click at [369, 61] on span "Intent" at bounding box center [376, 66] width 30 height 11
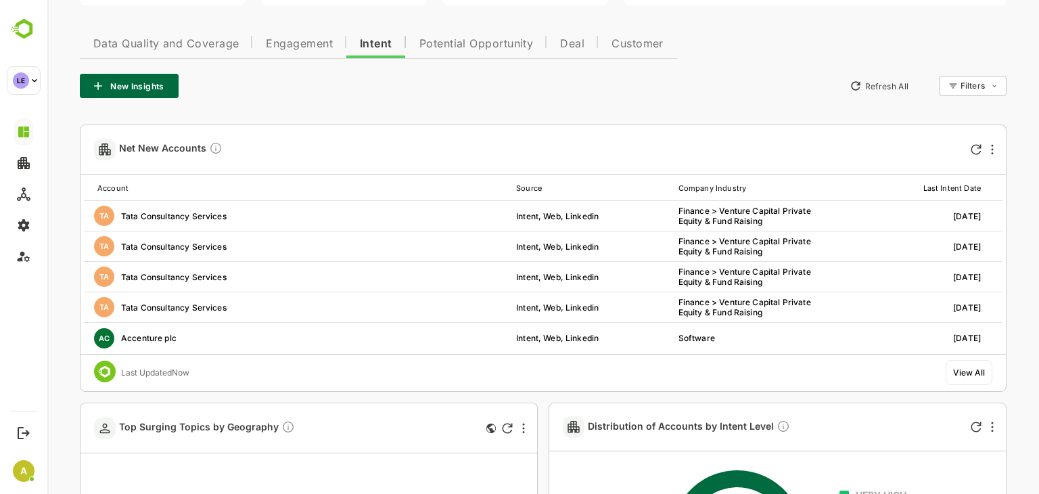
scroll to position [0, 0]
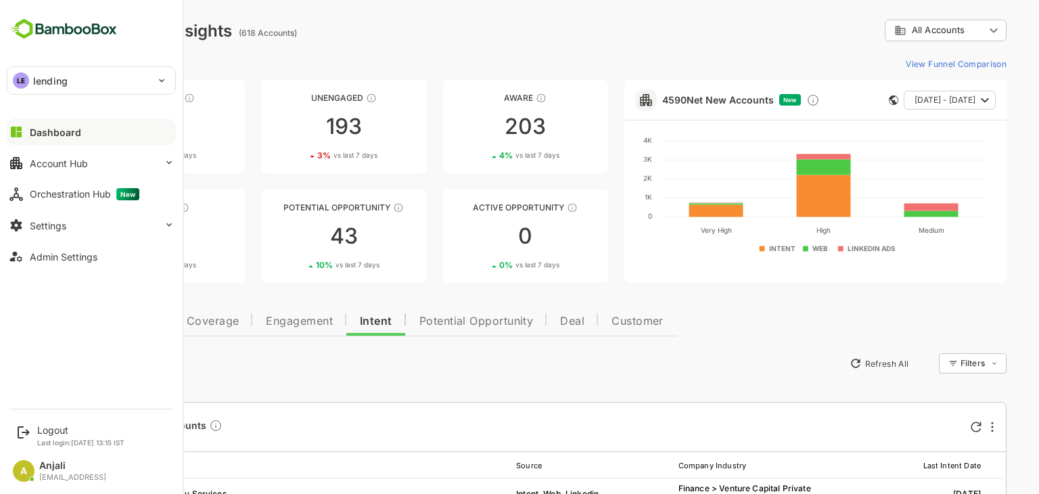
click at [95, 76] on div "LE lending" at bounding box center [83, 80] width 152 height 27
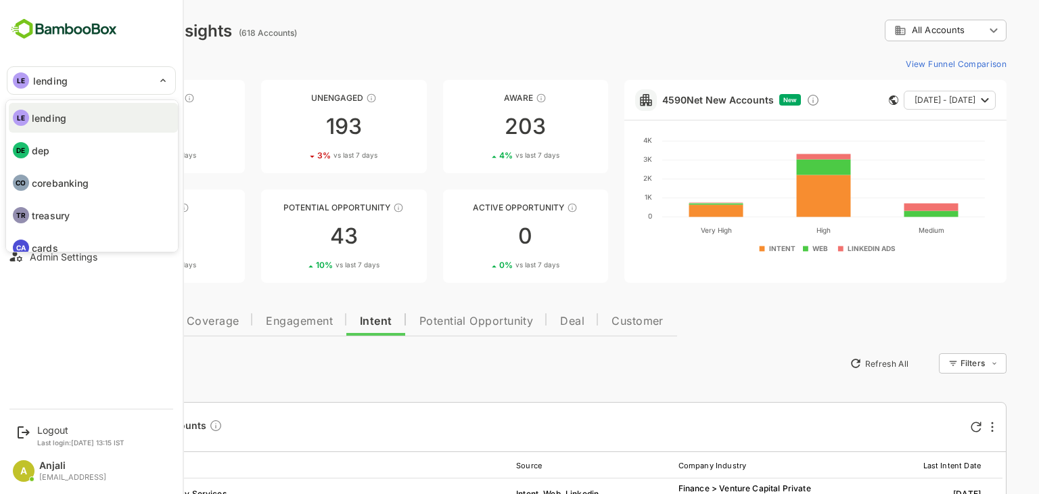
click at [68, 157] on li "DE dep" at bounding box center [93, 150] width 169 height 30
type input "***"
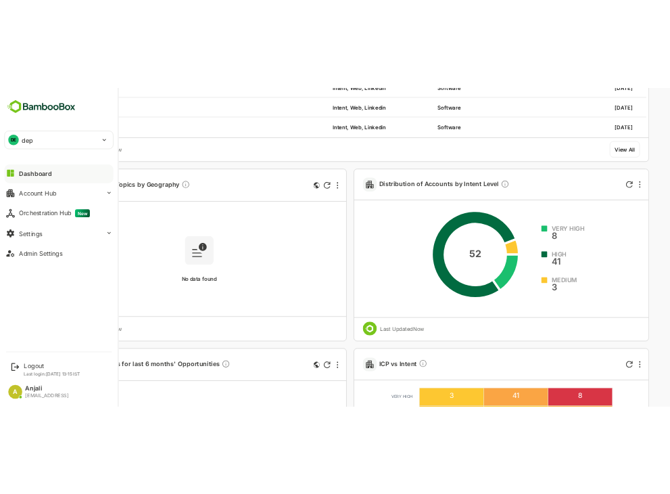
scroll to position [541, 0]
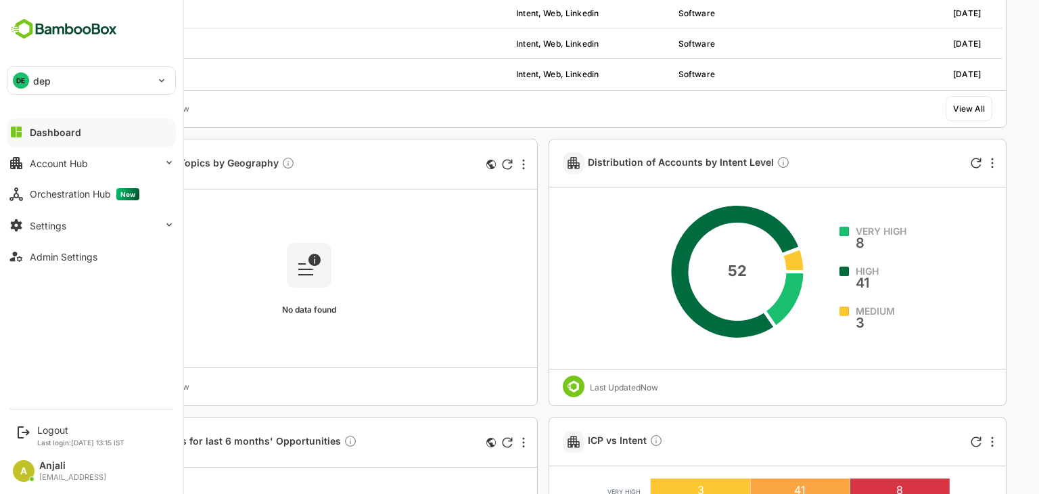
click at [83, 85] on div "DE dep" at bounding box center [83, 80] width 152 height 27
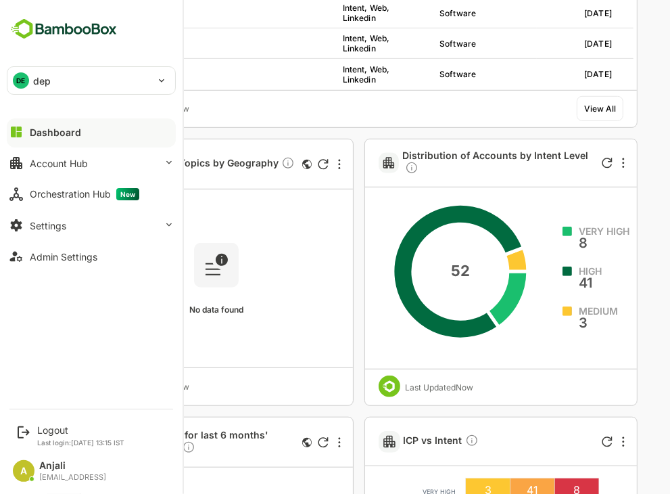
click at [80, 85] on div "DE dep" at bounding box center [83, 80] width 152 height 27
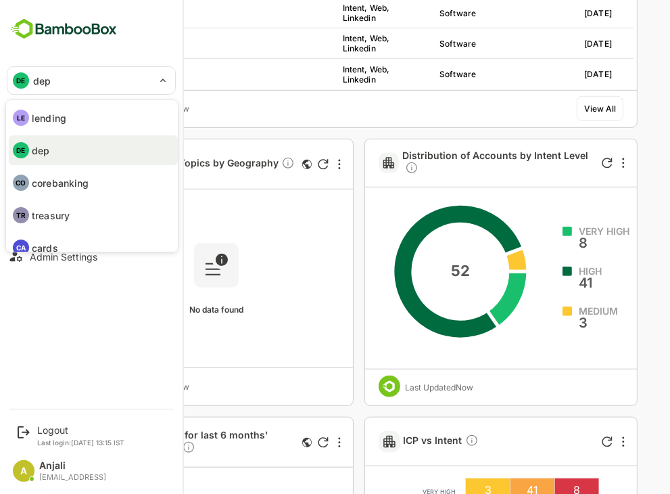
click at [65, 243] on li "CA cards" at bounding box center [93, 248] width 169 height 30
type input "*****"
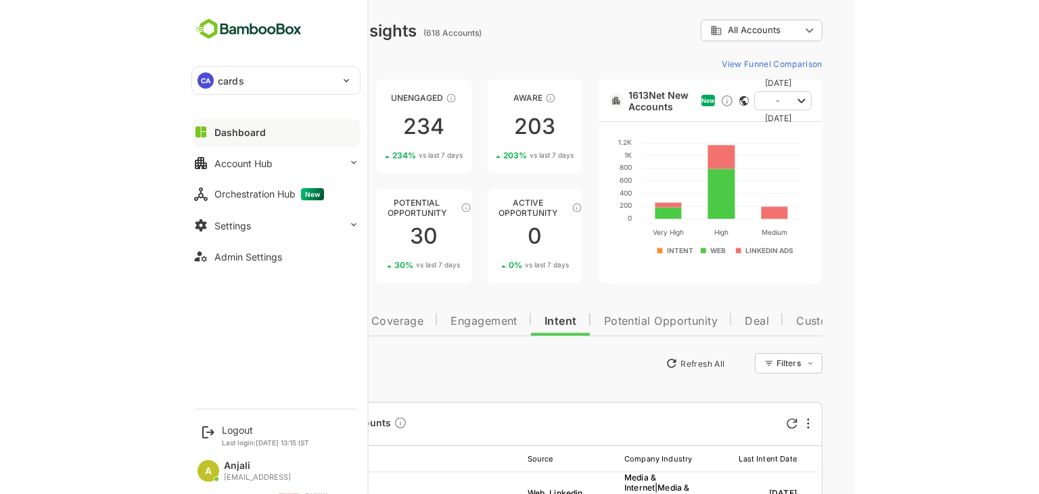
scroll to position [338, 0]
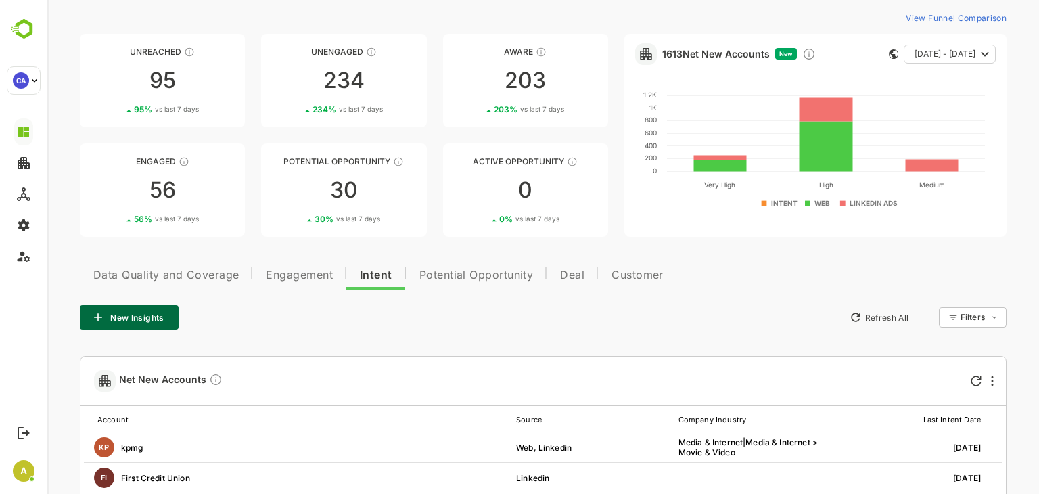
scroll to position [0, 0]
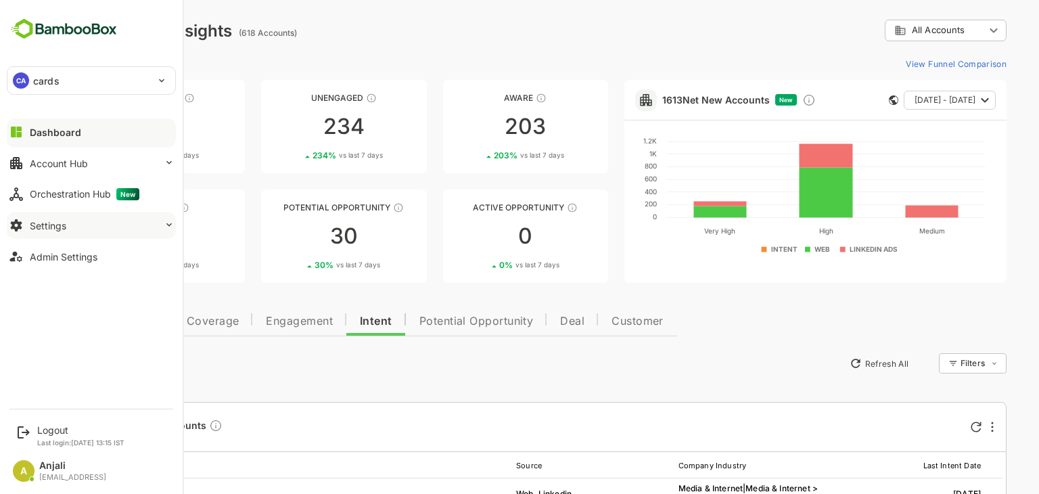
click at [60, 223] on div "Settings" at bounding box center [48, 226] width 37 height 12
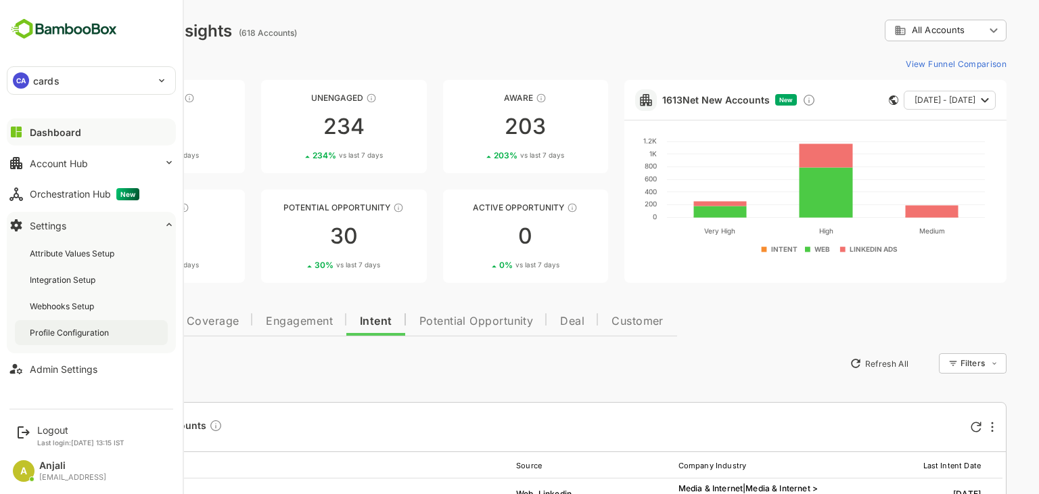
click at [72, 327] on div "Profile Configuration" at bounding box center [71, 333] width 82 height 12
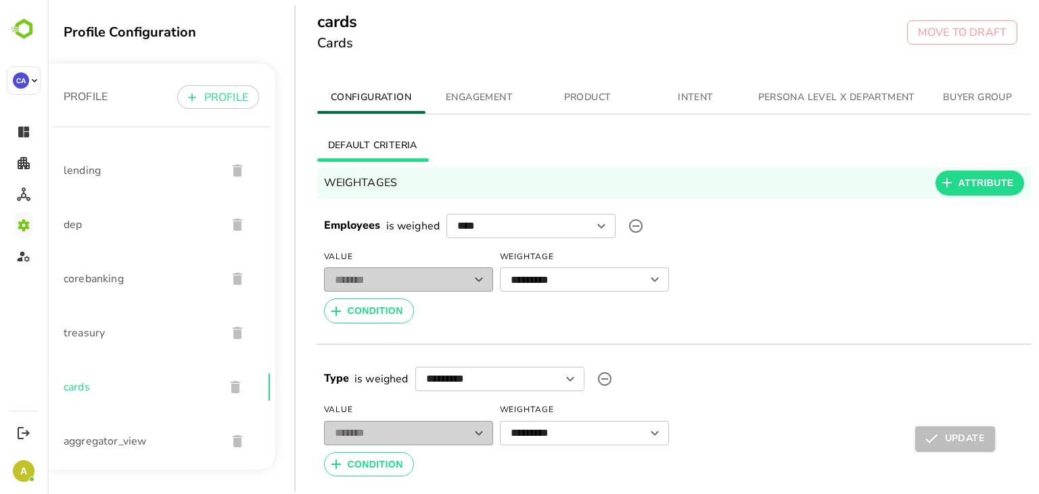
click at [705, 97] on span "INTENT" at bounding box center [696, 97] width 92 height 17
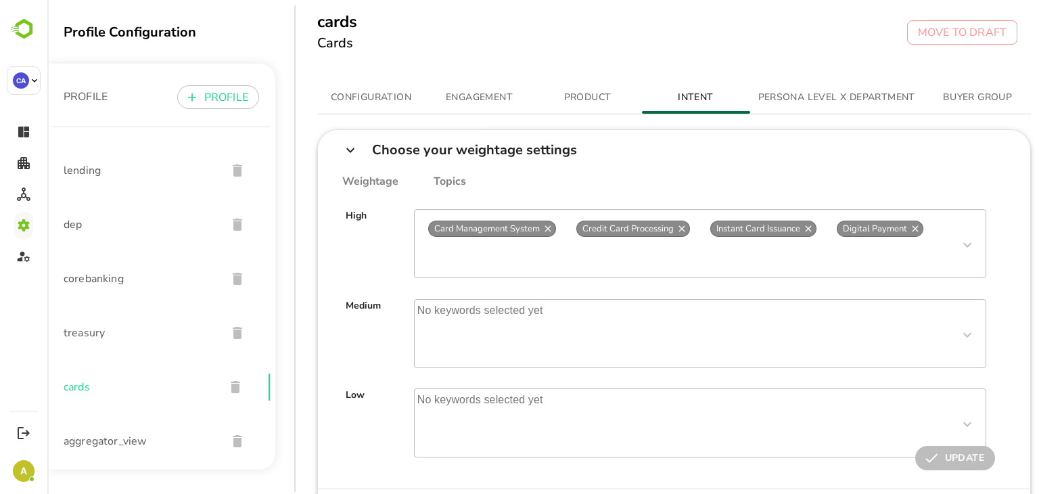
click at [444, 182] on div "Topics" at bounding box center [432, 181] width 68 height 13
click at [375, 183] on div "Weightage" at bounding box center [370, 181] width 56 height 13
click at [449, 183] on div "Topics" at bounding box center [432, 181] width 68 height 13
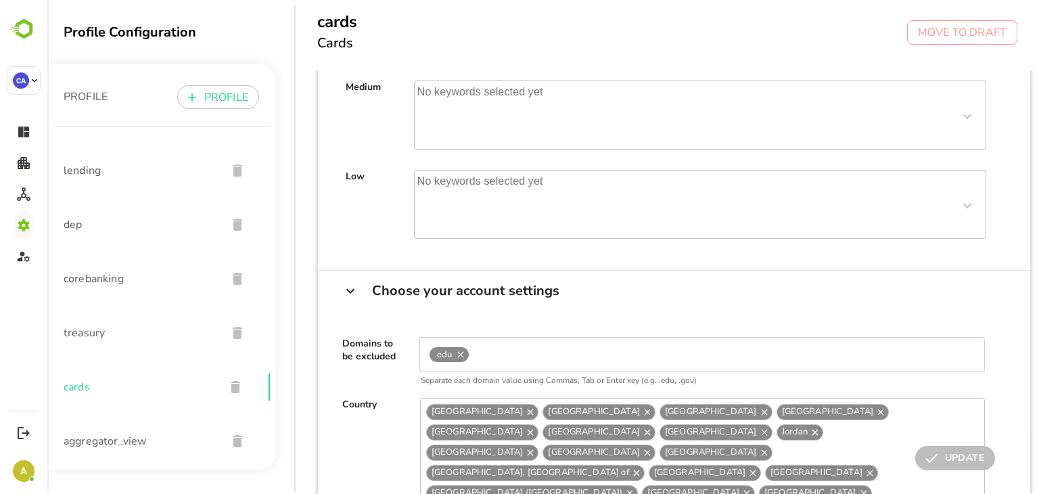
scroll to position [430, 0]
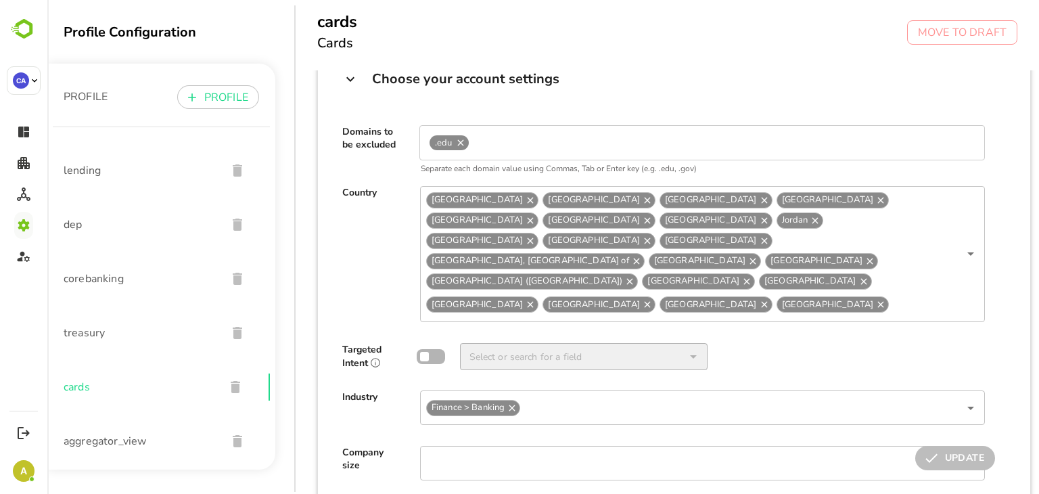
click at [119, 163] on span "lending" at bounding box center [140, 170] width 152 height 16
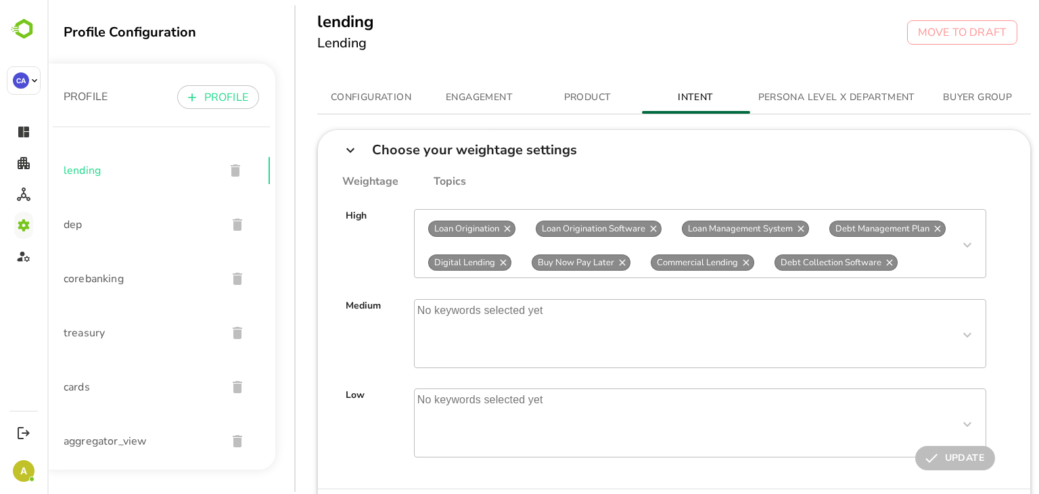
scroll to position [68, 0]
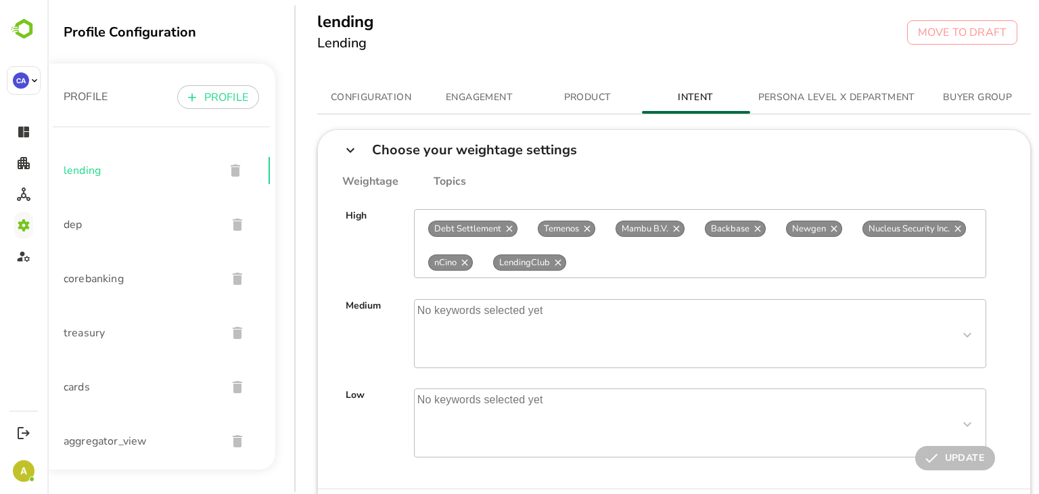
click at [95, 225] on span "dep" at bounding box center [140, 224] width 152 height 16
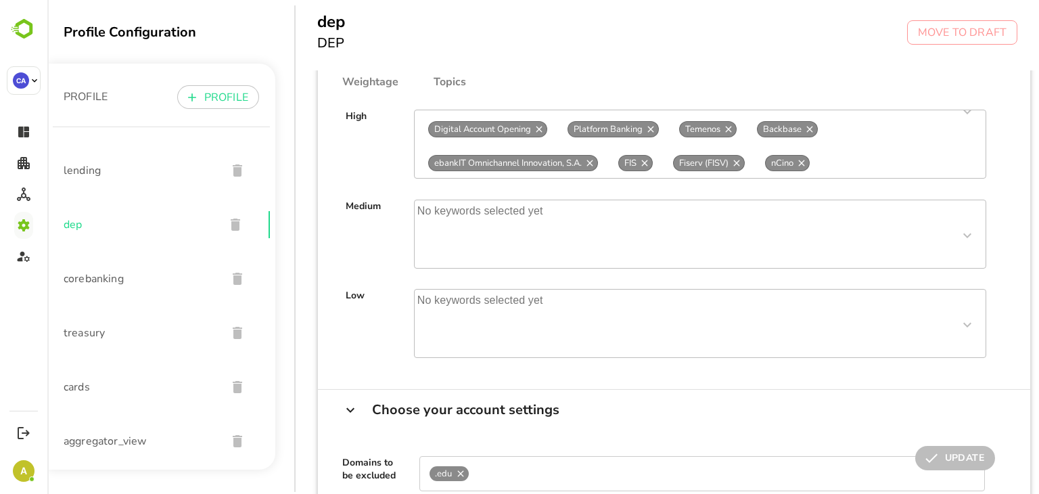
scroll to position [0, 0]
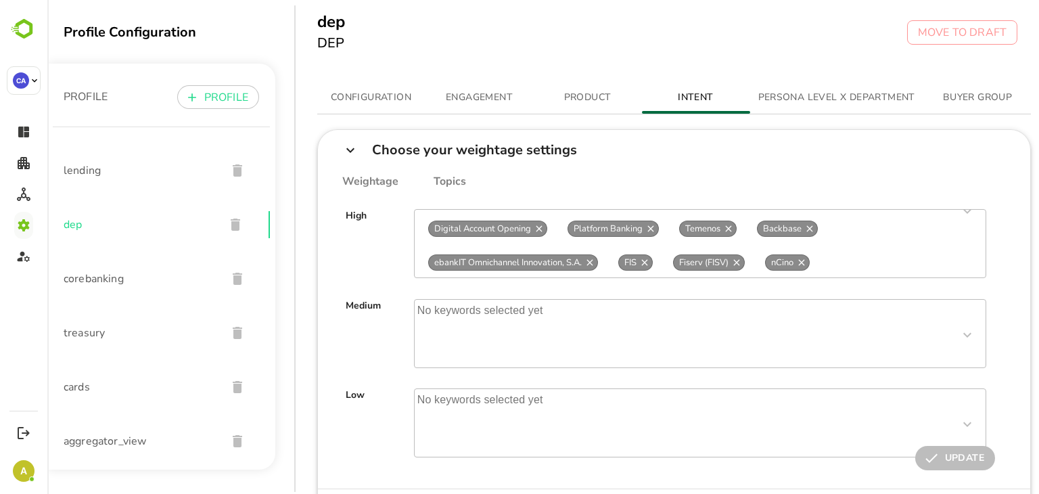
click at [87, 273] on span "corebanking" at bounding box center [140, 279] width 152 height 16
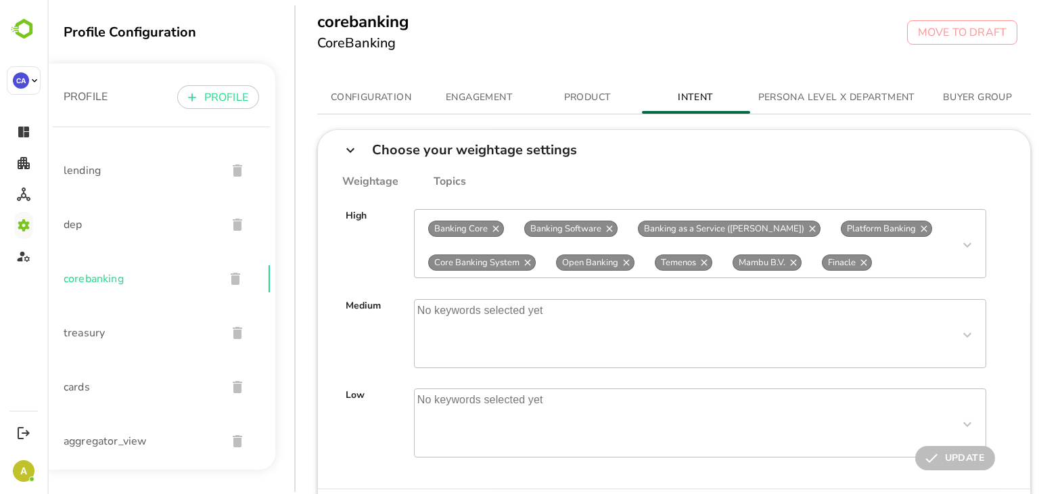
click at [99, 335] on span "treasury" at bounding box center [140, 333] width 152 height 16
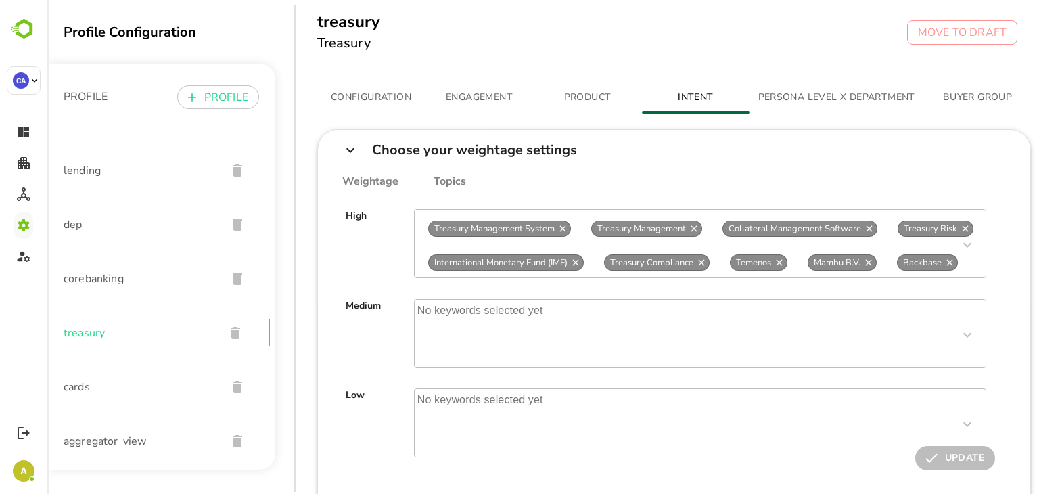
scroll to position [68, 0]
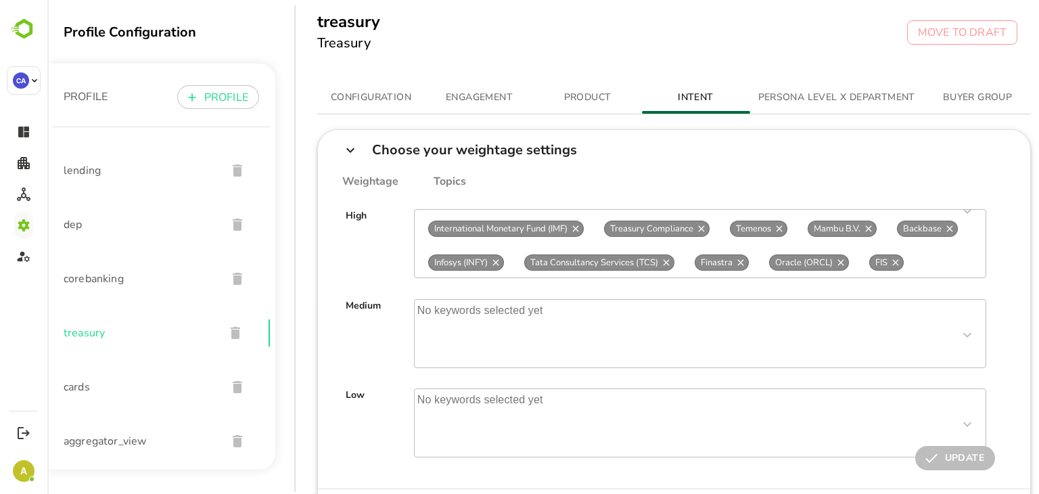
click at [108, 445] on span "aggregator_view" at bounding box center [140, 441] width 152 height 16
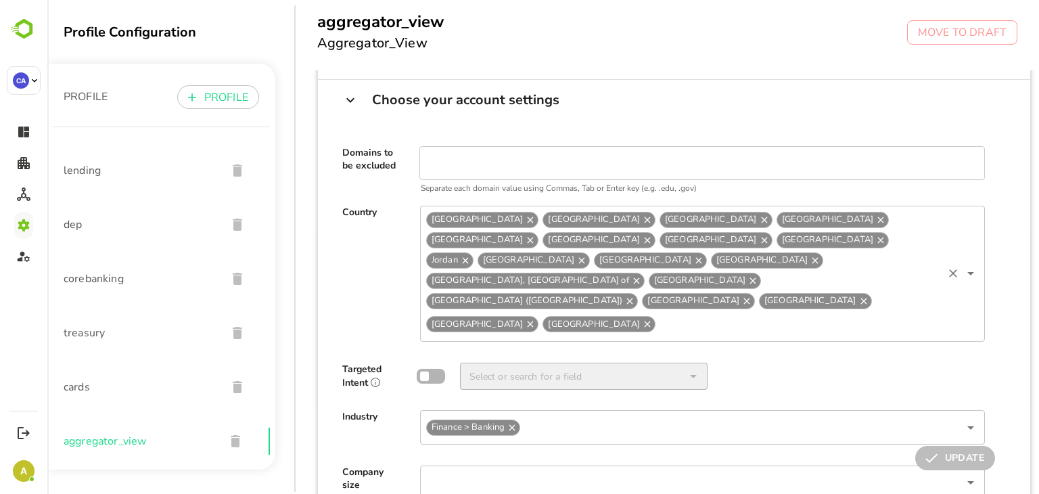
scroll to position [0, 0]
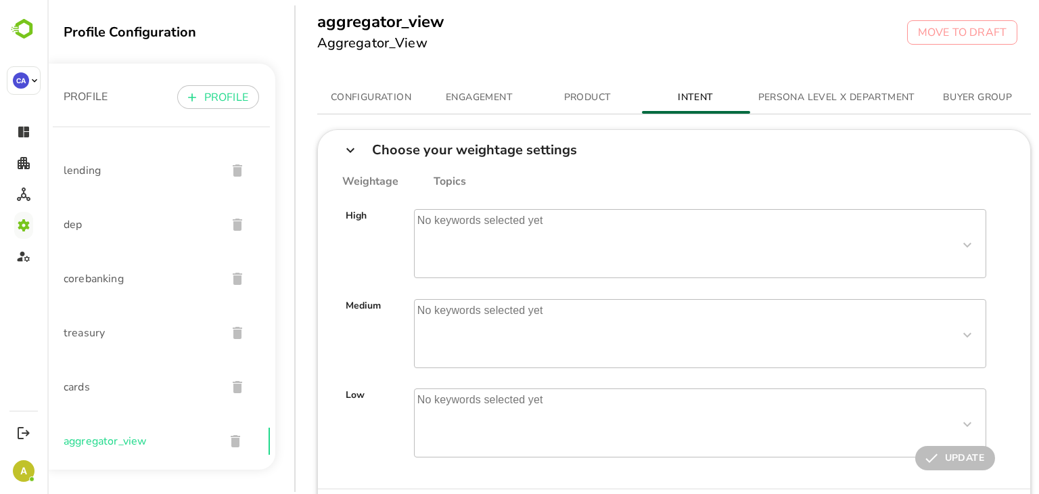
click at [111, 387] on span "cards" at bounding box center [140, 387] width 152 height 16
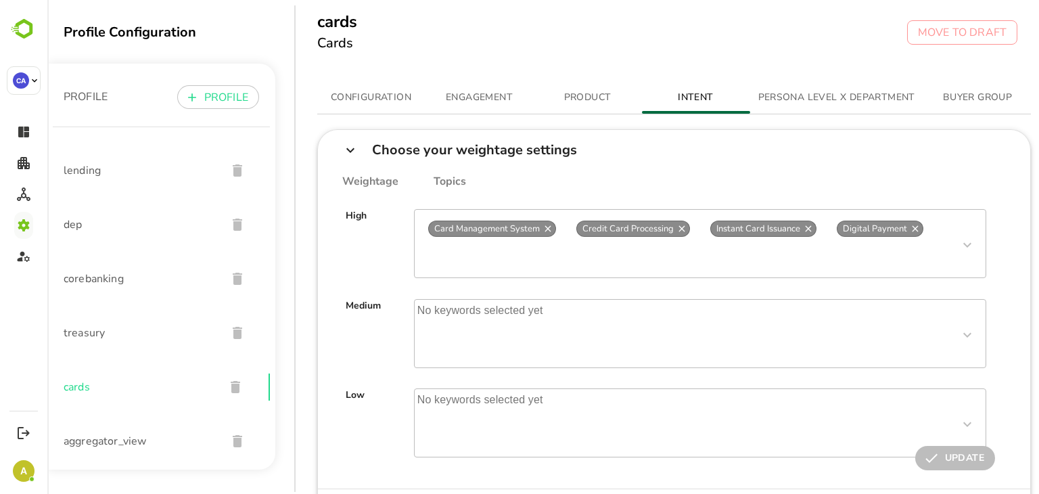
click at [7, 255] on div "CA" at bounding box center [24, 158] width 34 height 227
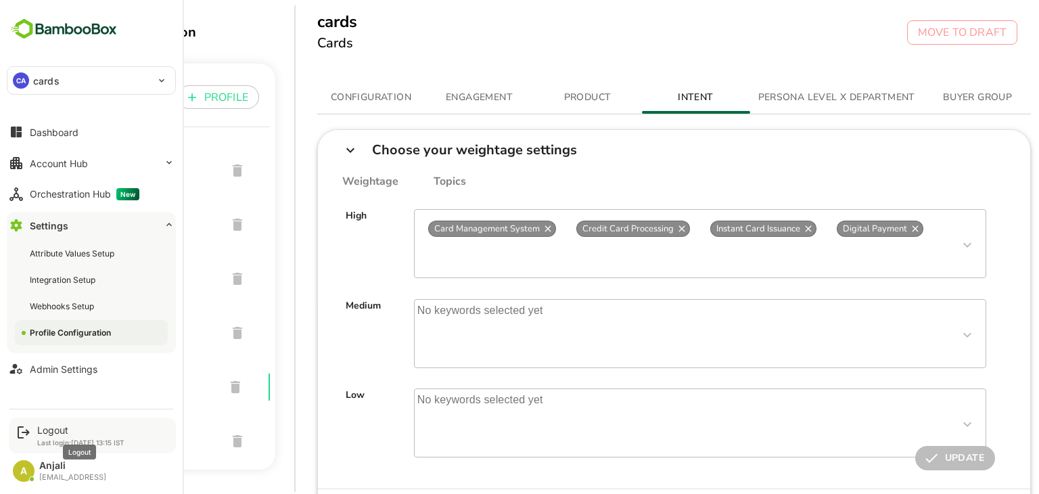
click at [51, 429] on div "Logout" at bounding box center [80, 430] width 87 height 12
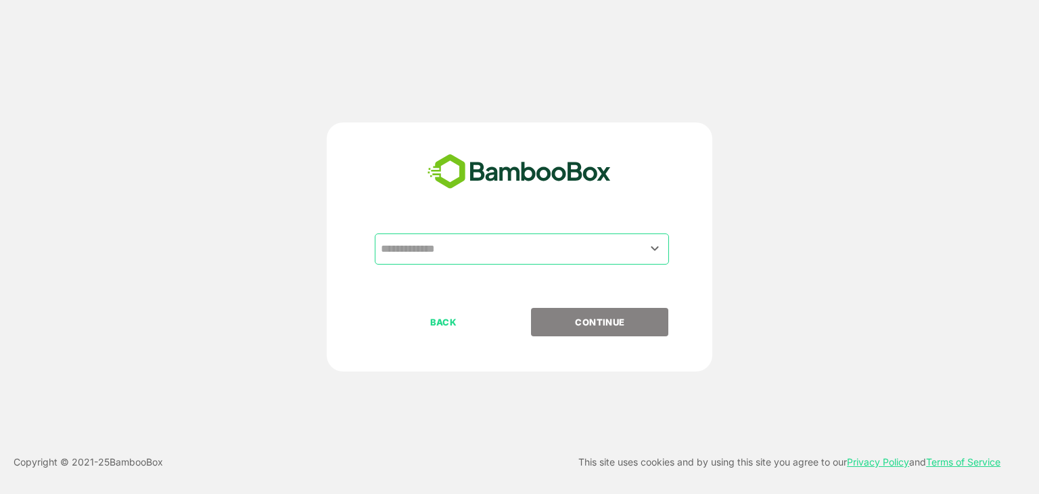
click at [479, 247] on input "text" at bounding box center [521, 249] width 289 height 26
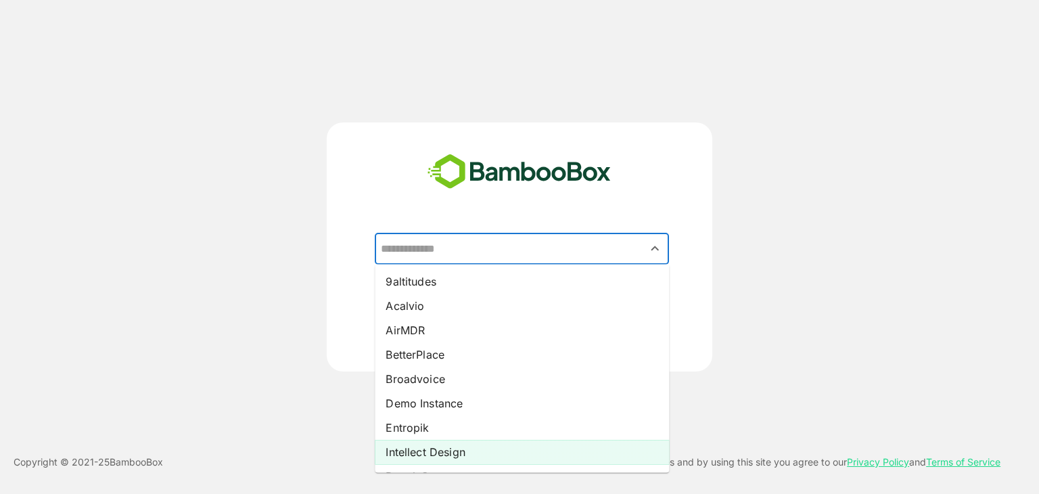
click at [419, 457] on li "Intellect Design" at bounding box center [522, 452] width 294 height 24
type input "**********"
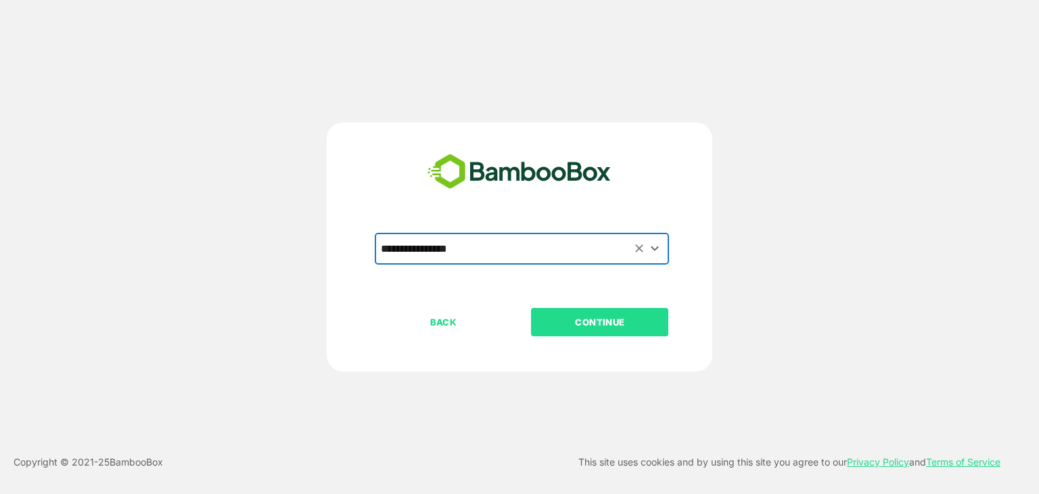
click at [620, 327] on p "CONTINUE" at bounding box center [599, 322] width 135 height 15
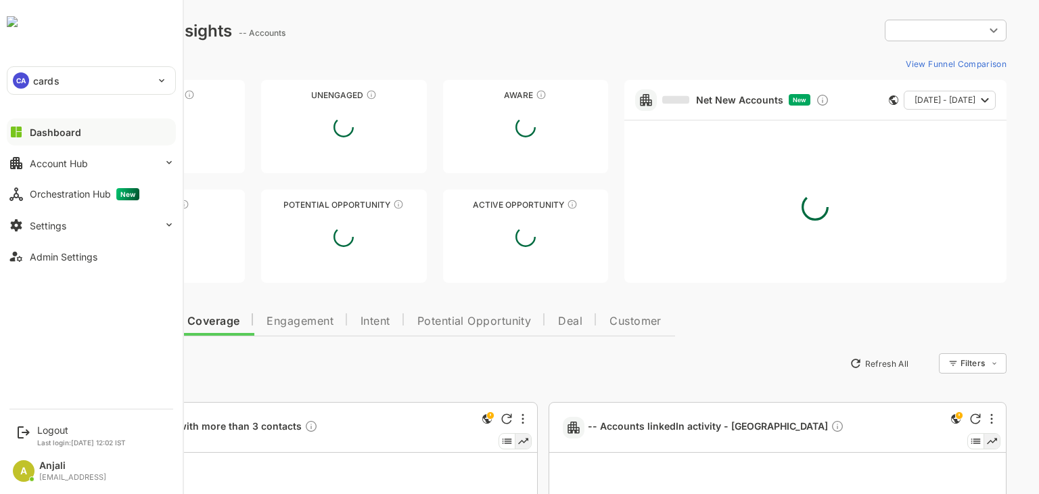
type input "**********"
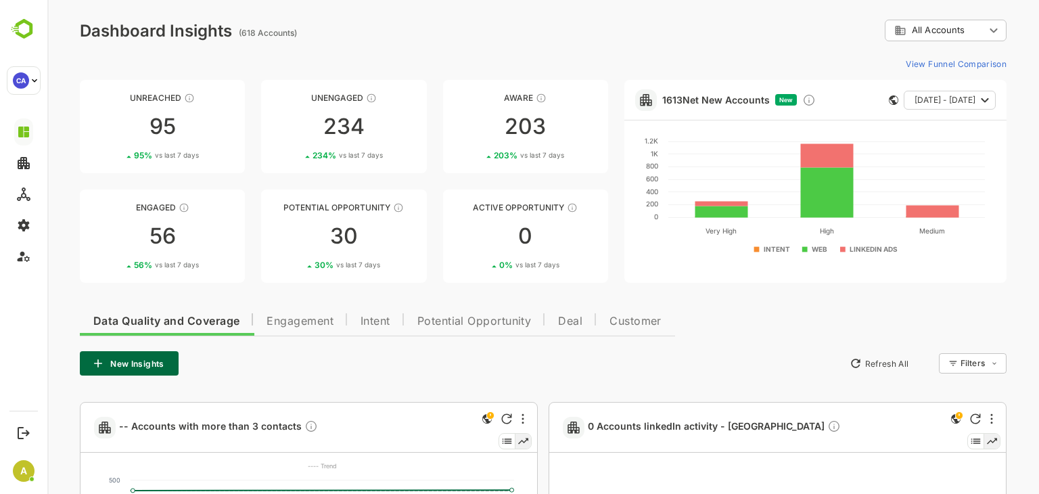
click at [363, 319] on span "Intent" at bounding box center [376, 321] width 30 height 11
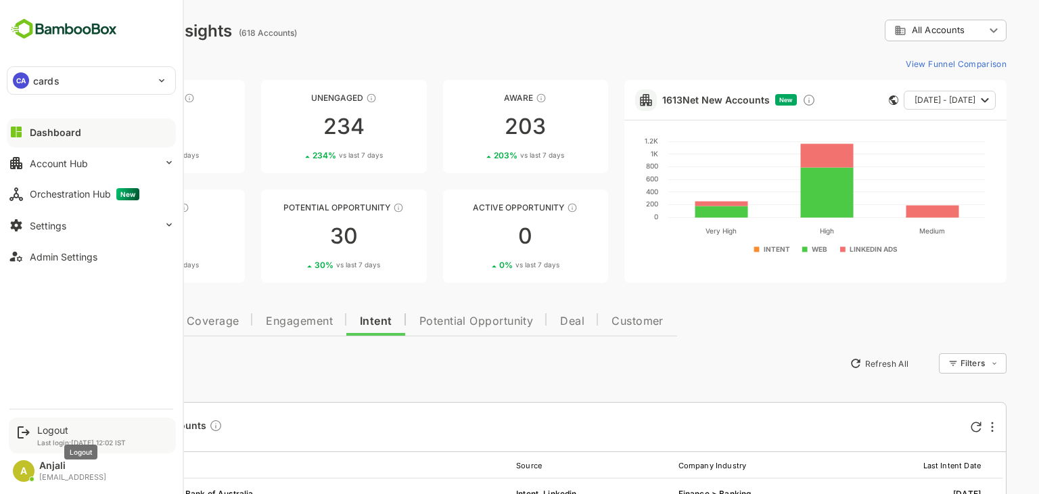
click at [51, 434] on div "Logout" at bounding box center [81, 430] width 89 height 12
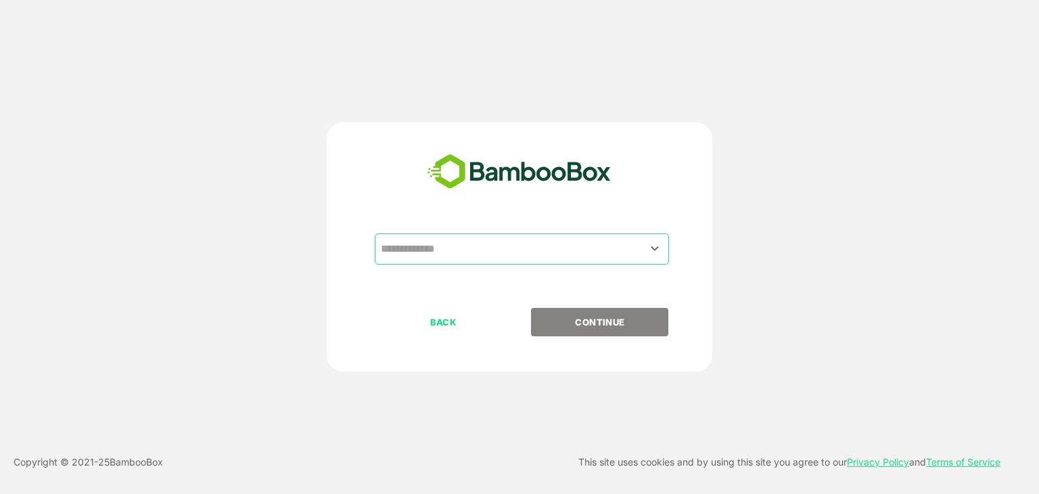
click at [451, 234] on div "​" at bounding box center [522, 248] width 294 height 31
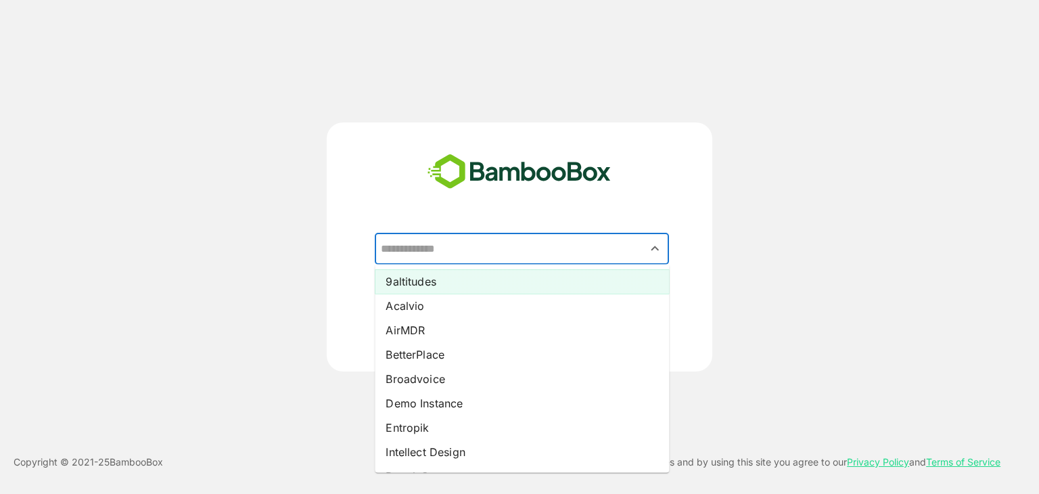
click at [419, 287] on li "9altitudes" at bounding box center [522, 281] width 294 height 24
type input "**********"
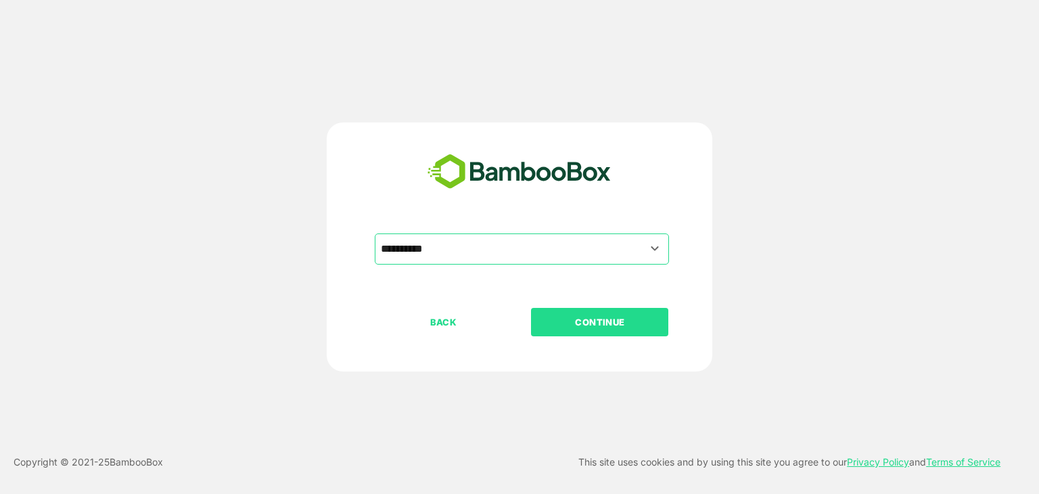
click at [597, 323] on p "CONTINUE" at bounding box center [599, 322] width 135 height 15
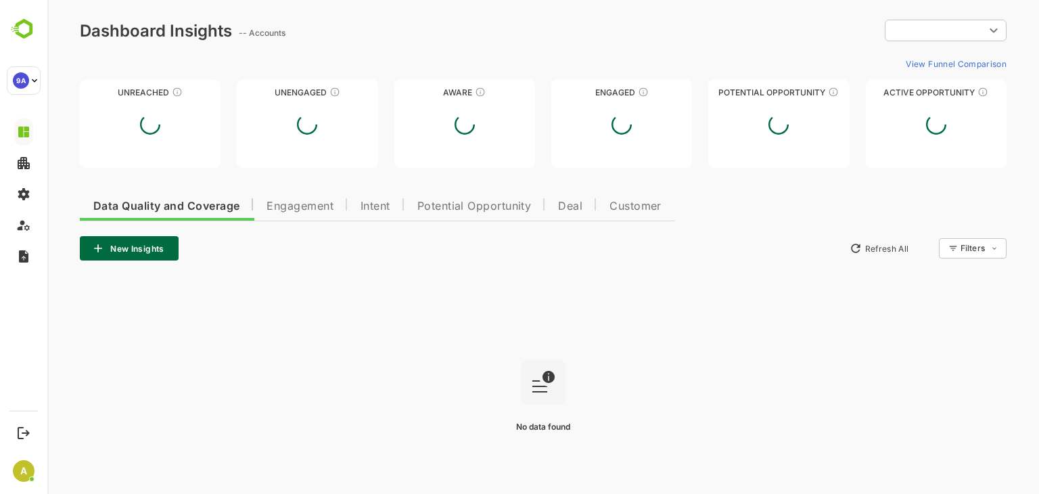
type input "**********"
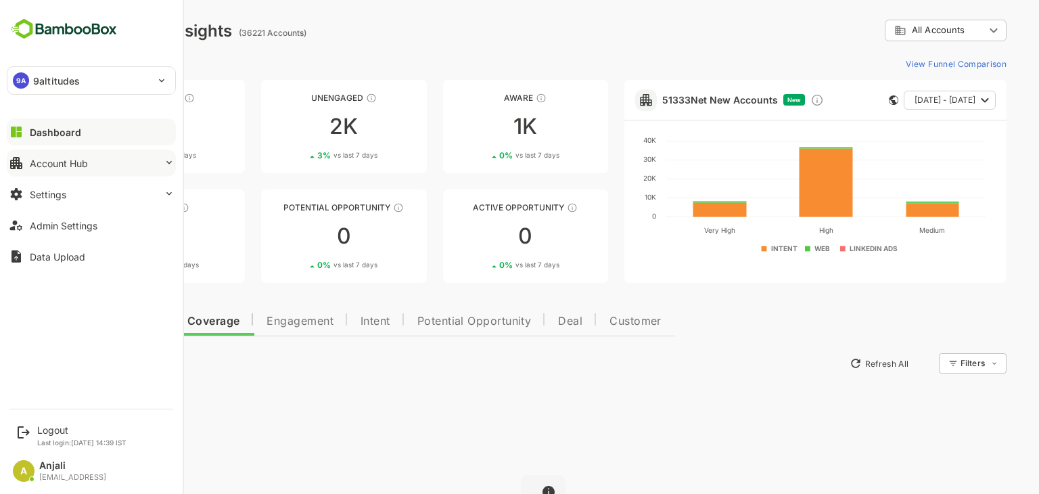
click at [84, 160] on div "Account Hub" at bounding box center [59, 164] width 58 height 12
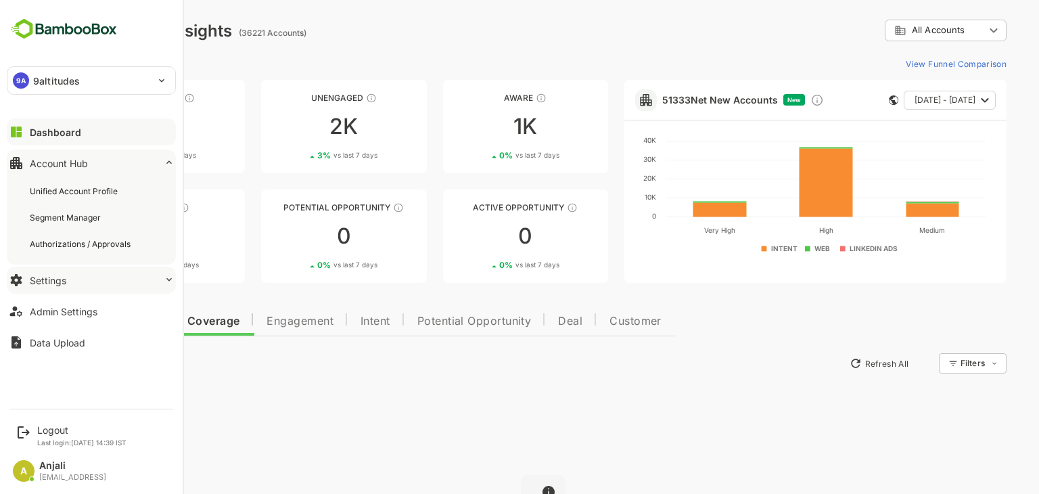
click at [62, 285] on div "Settings" at bounding box center [48, 281] width 37 height 12
